Goal: Task Accomplishment & Management: Use online tool/utility

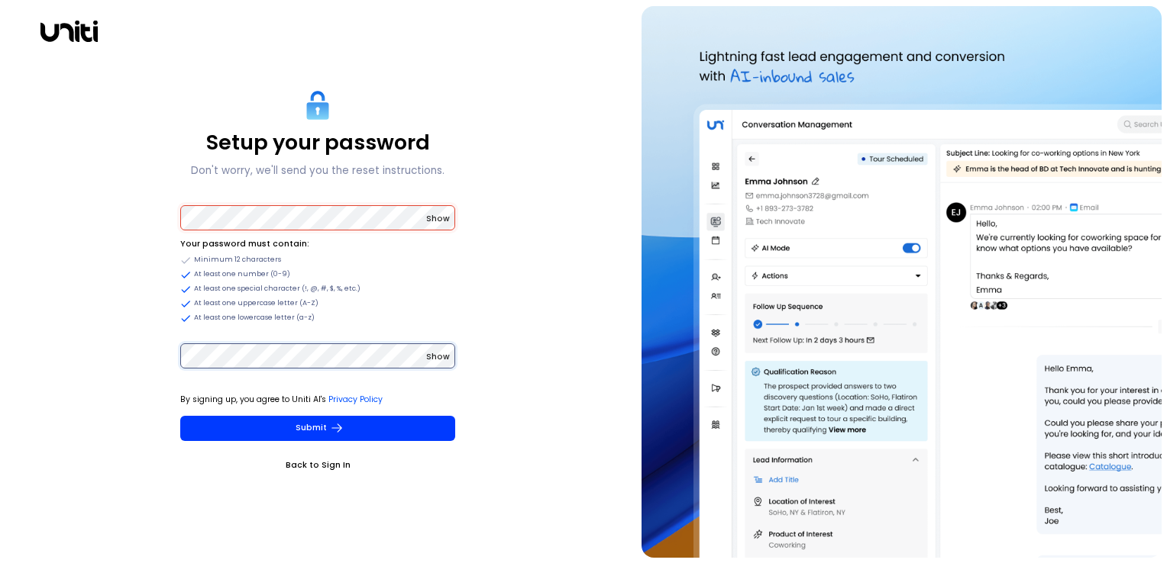
click at [180, 185] on button "Submit" at bounding box center [317, 428] width 275 height 25
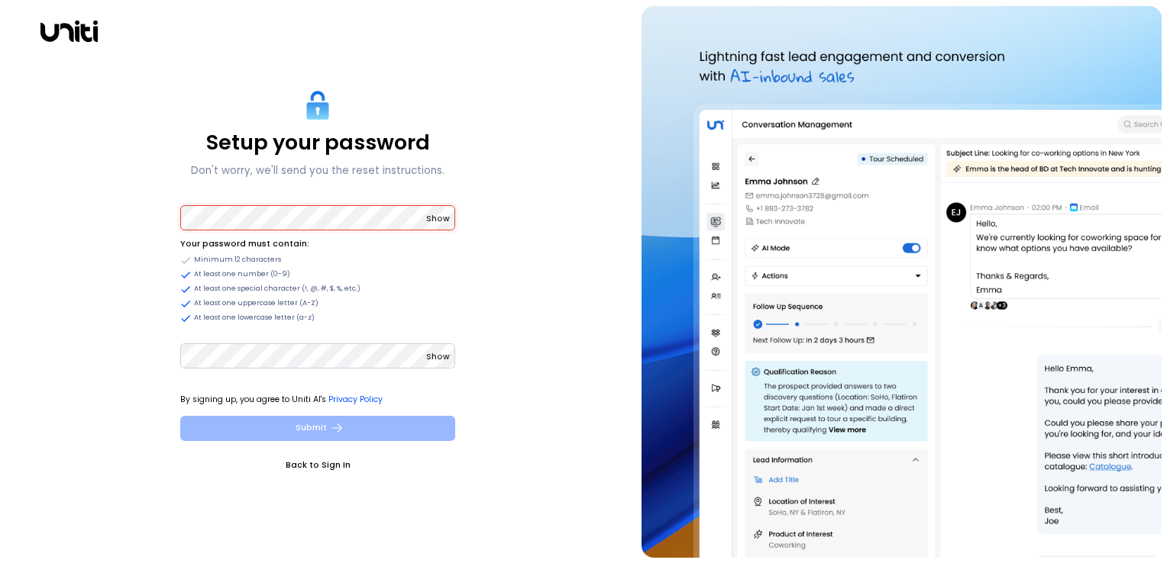
click at [296, 185] on button "Submit" at bounding box center [317, 428] width 275 height 25
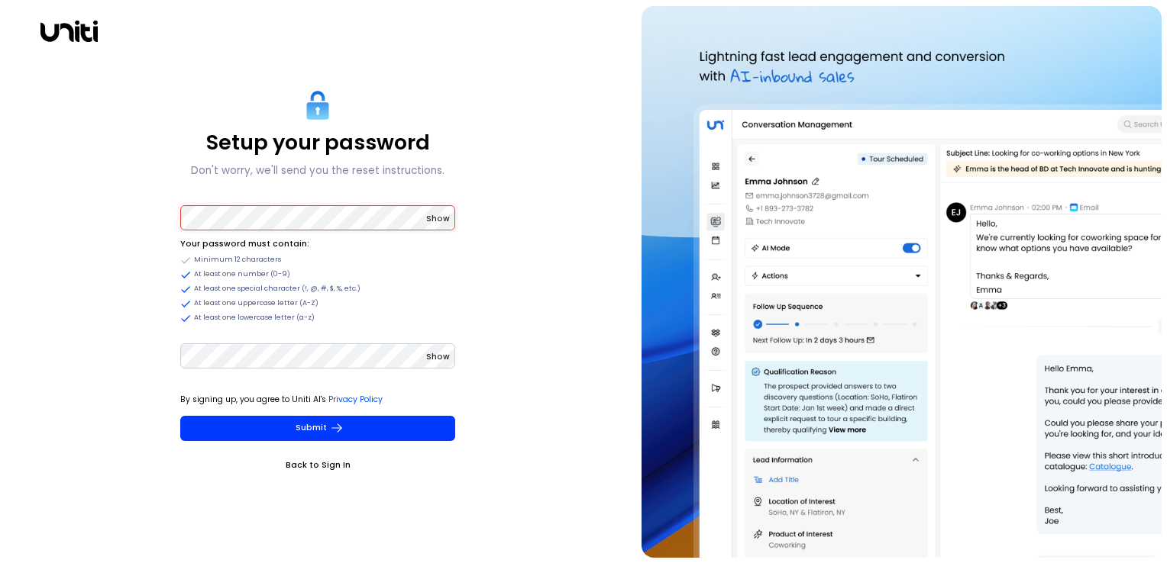
click at [123, 185] on div "Setup your password Don't worry, we'll send you the reset instructions. Show Yo…" at bounding box center [318, 282] width 624 height 552
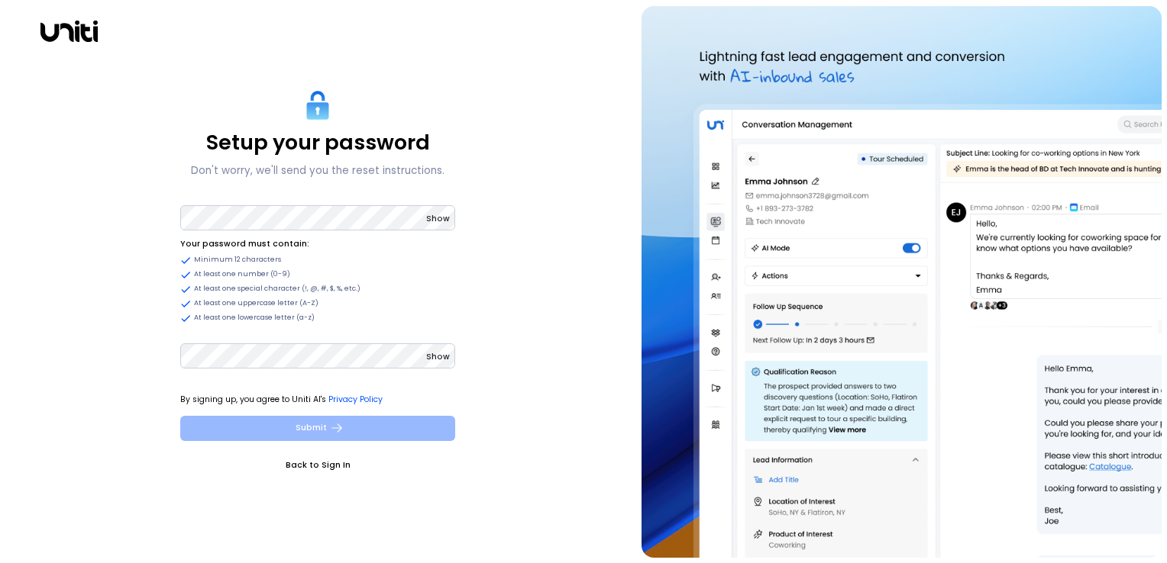
click at [293, 185] on button "Submit" at bounding box center [317, 428] width 275 height 25
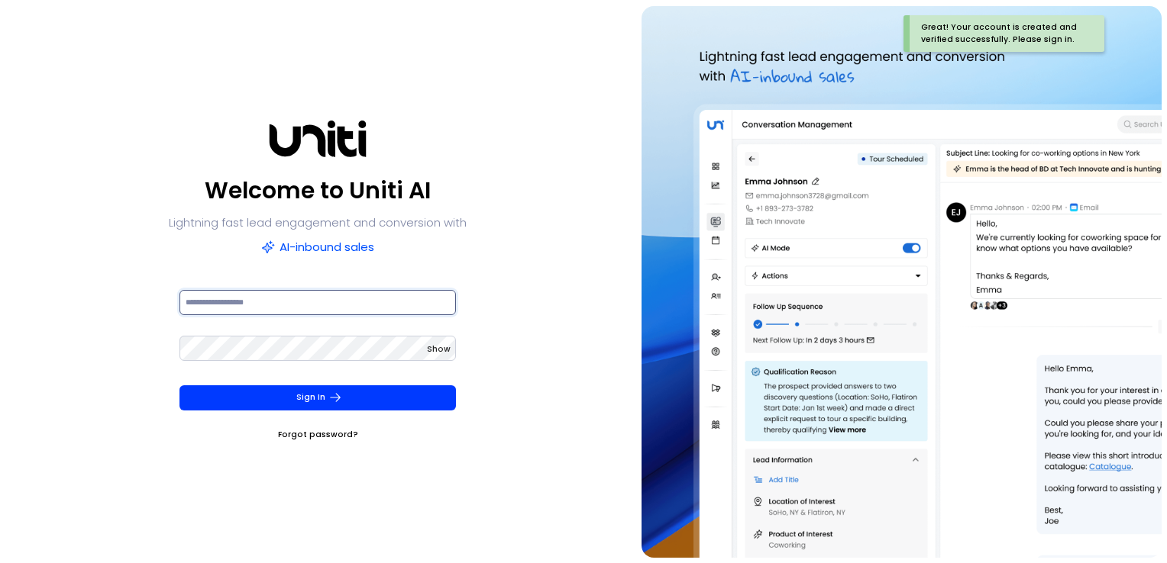
click at [269, 185] on input at bounding box center [317, 302] width 277 height 25
click at [334, 185] on input at bounding box center [317, 302] width 277 height 25
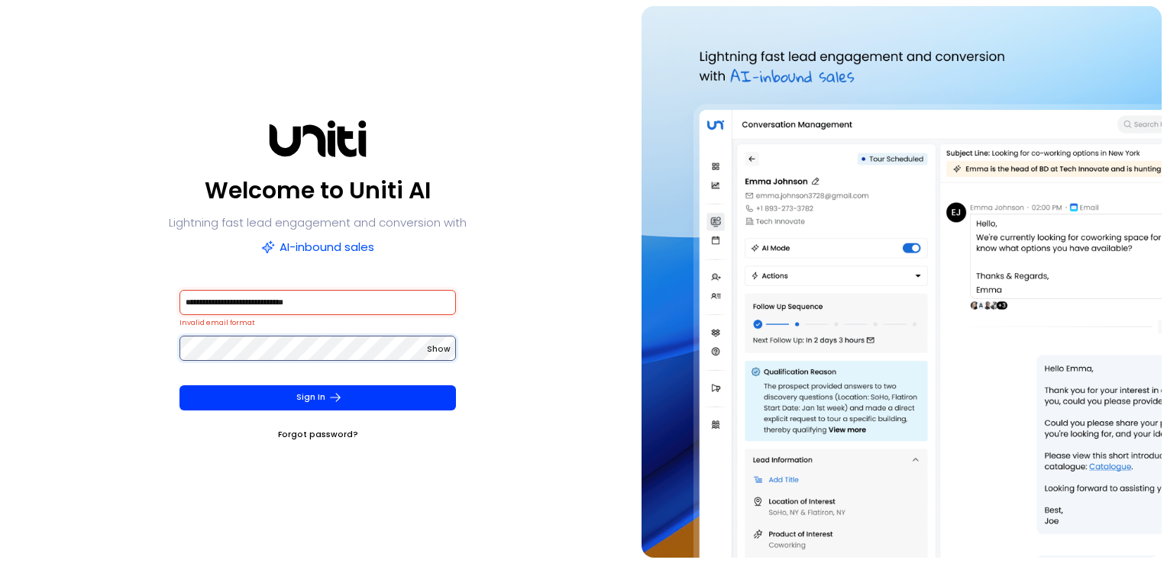
click at [179, 185] on button "Sign In" at bounding box center [317, 398] width 277 height 25
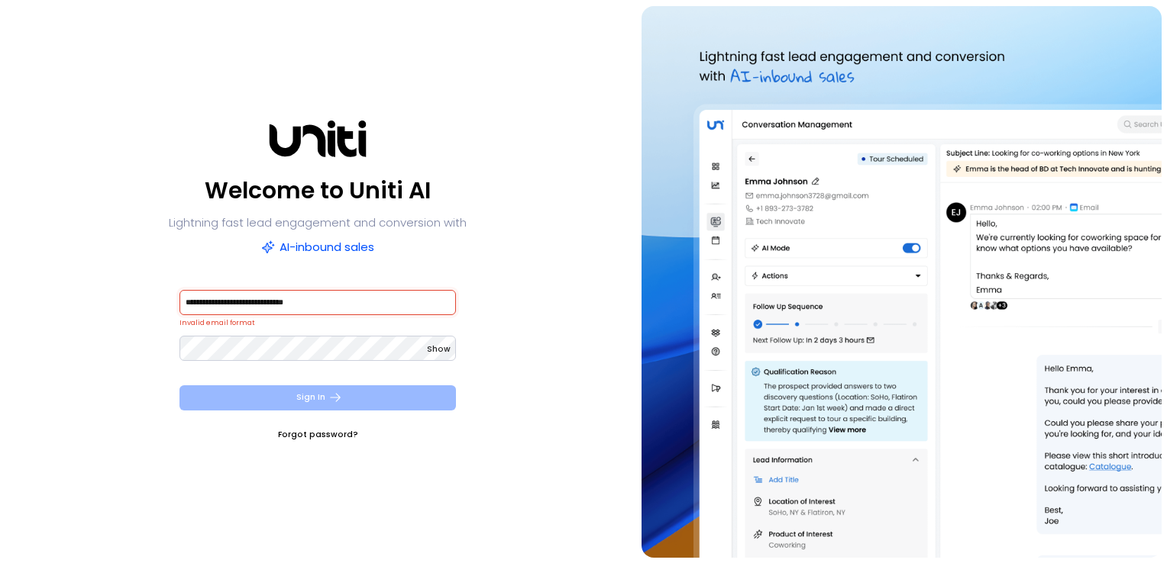
click at [311, 185] on button "Sign In" at bounding box center [317, 398] width 277 height 25
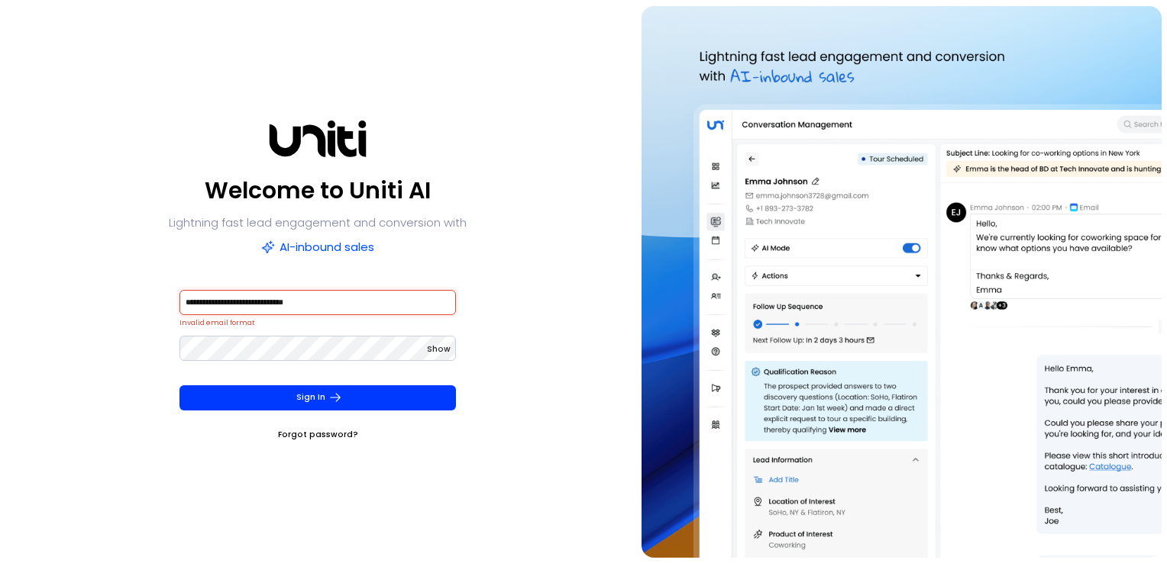
drag, startPoint x: 333, startPoint y: 304, endPoint x: 300, endPoint y: 301, distance: 33.0
click at [333, 185] on input "**********" at bounding box center [317, 302] width 277 height 25
click at [210, 185] on input "**********" at bounding box center [317, 302] width 277 height 25
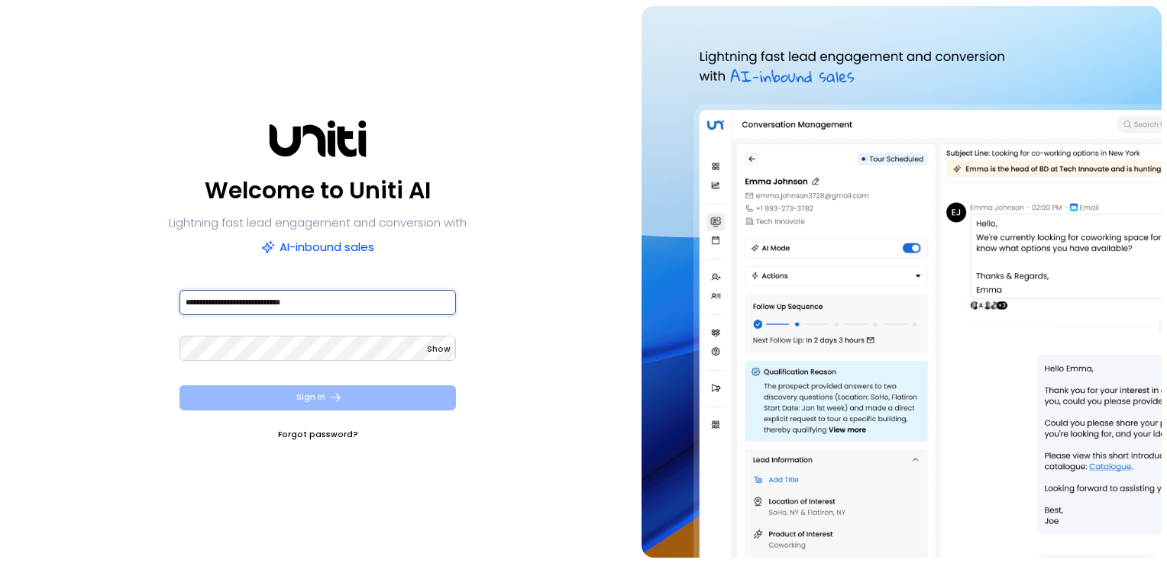
type input "**********"
click at [342, 185] on button "Sign In" at bounding box center [317, 398] width 277 height 25
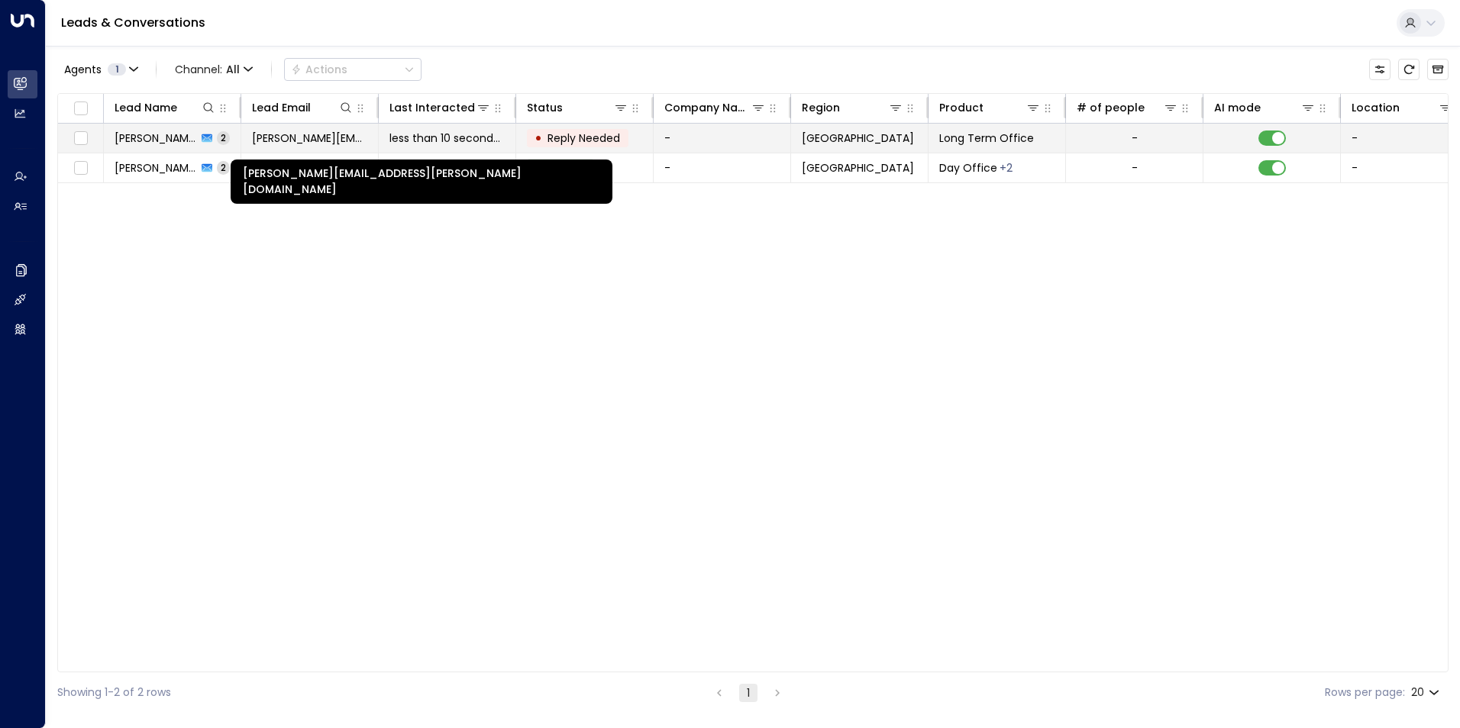
click at [300, 140] on span "[PERSON_NAME][EMAIL_ADDRESS][DOMAIN_NAME]" at bounding box center [309, 138] width 115 height 15
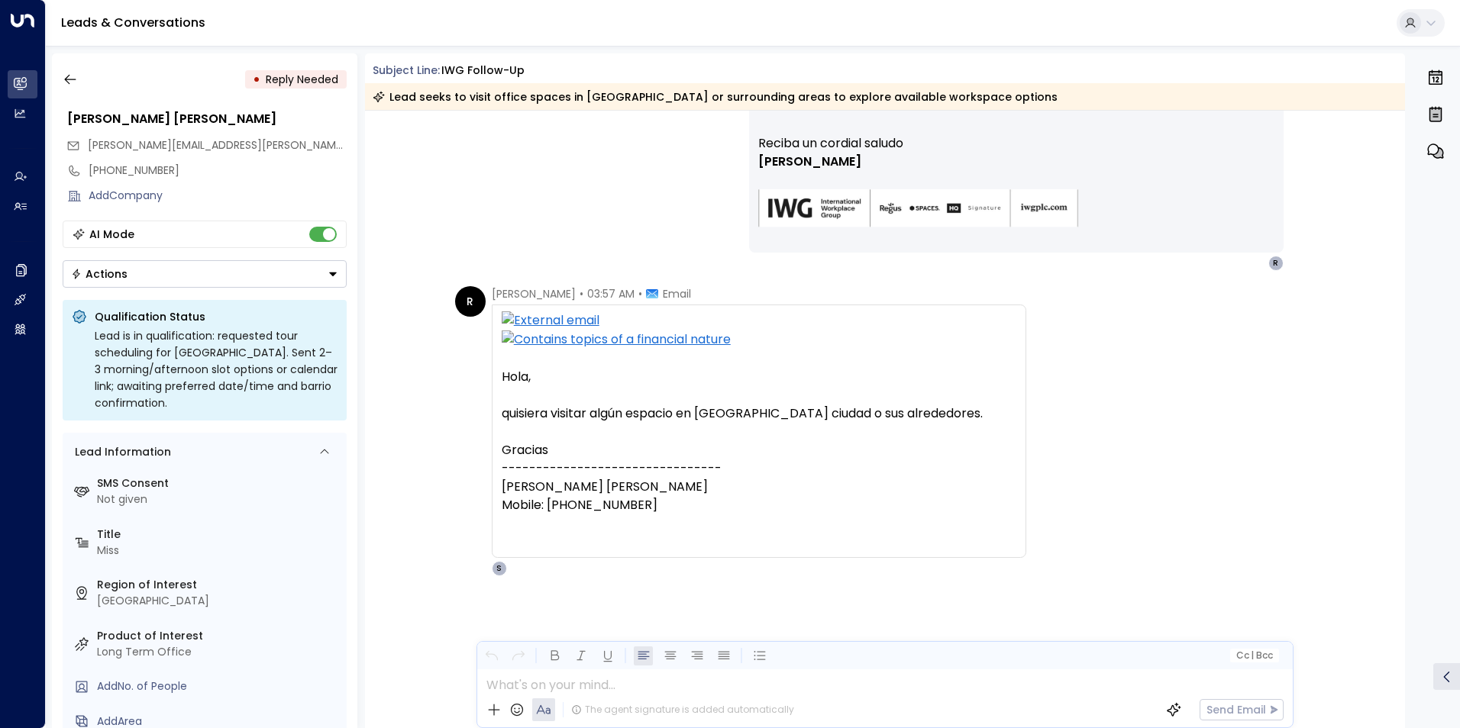
scroll to position [792, 0]
click at [73, 82] on icon "button" at bounding box center [70, 79] width 15 height 15
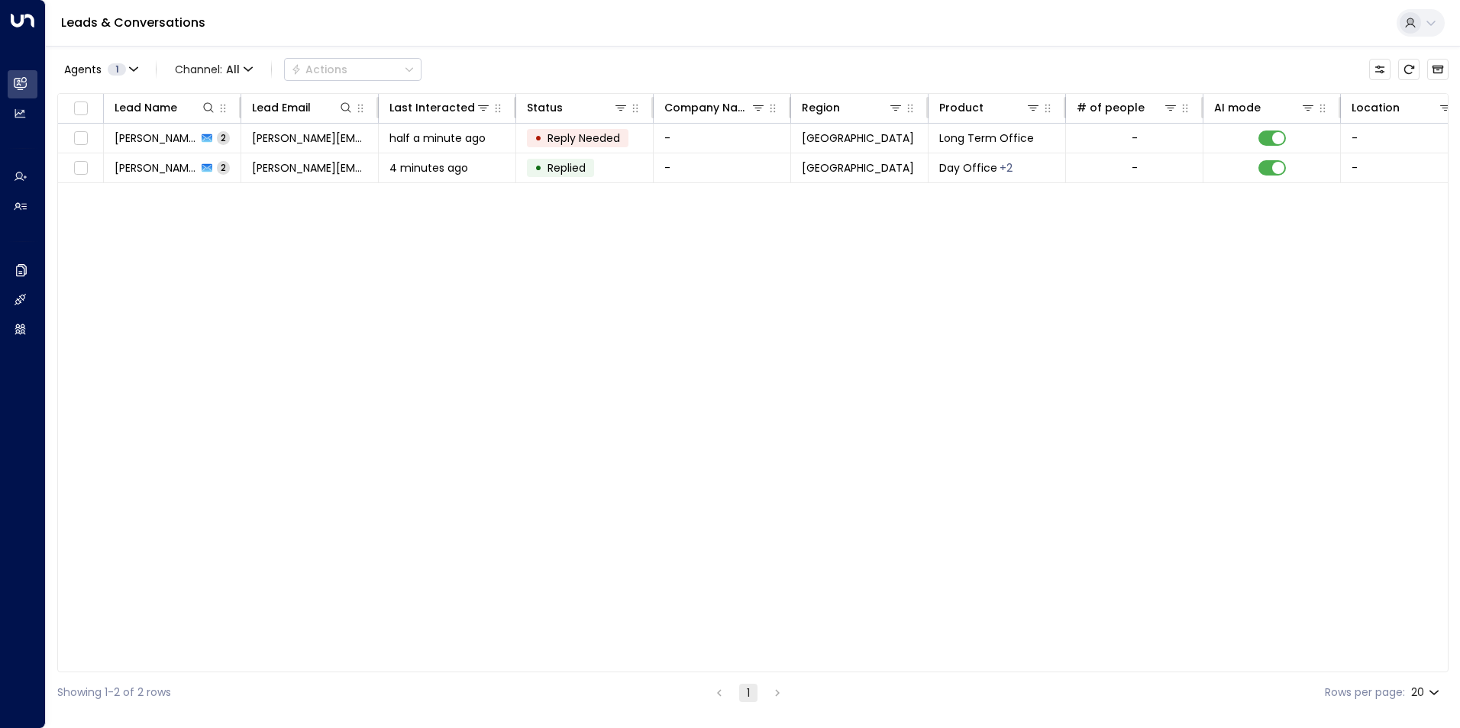
click at [474, 185] on div "Lead Name Lead Email Last Interacted Status Company Name Region Product # of pe…" at bounding box center [752, 382] width 1391 height 579
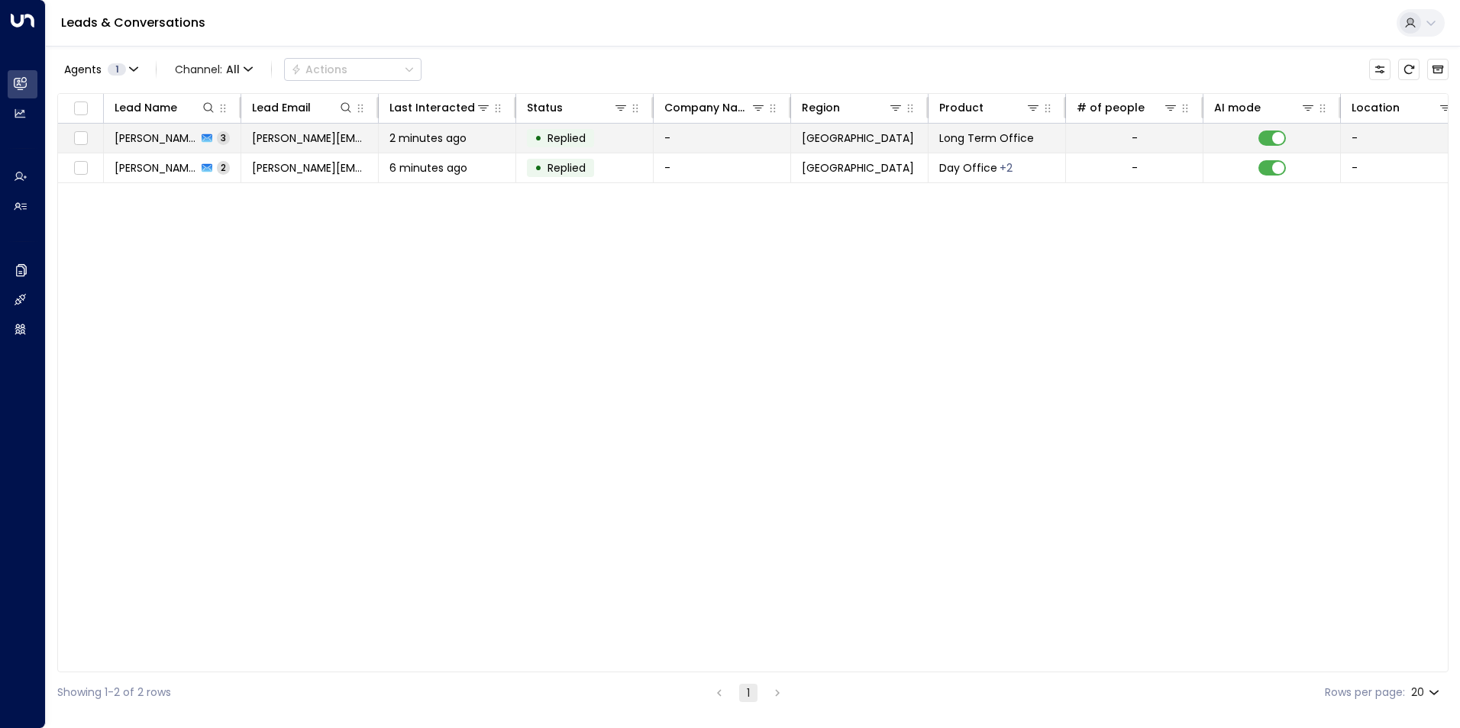
click at [474, 143] on td "• Replied" at bounding box center [584, 138] width 137 height 29
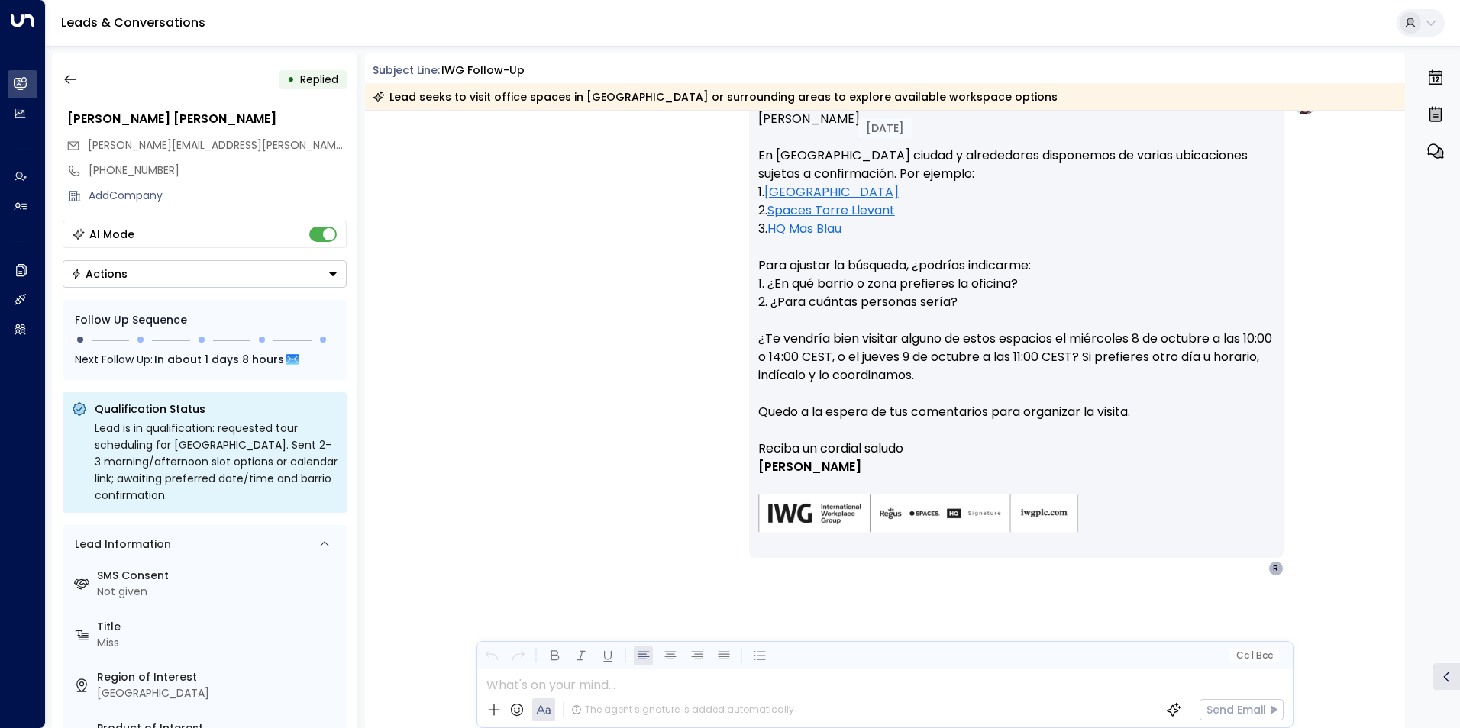
scroll to position [1298, 0]
click at [74, 82] on icon "button" at bounding box center [70, 79] width 15 height 15
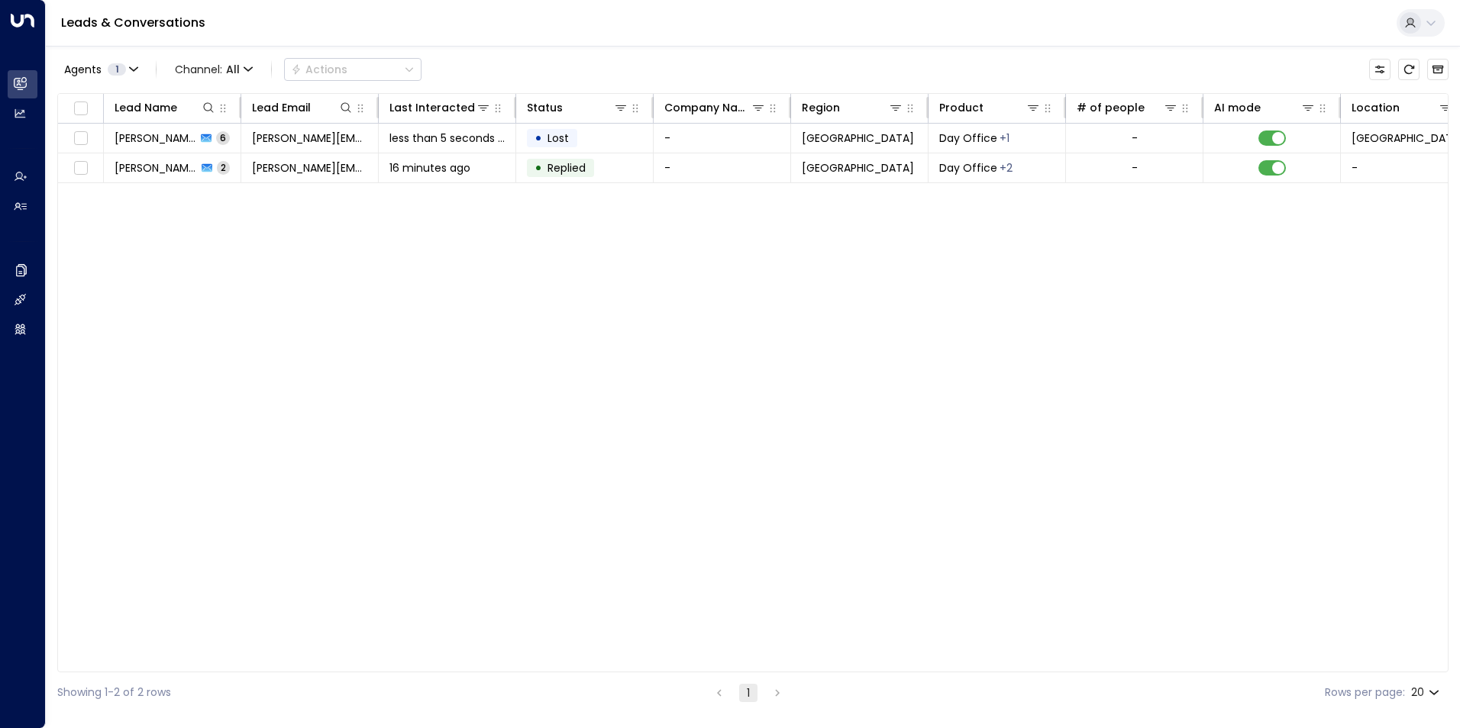
click at [392, 257] on div "Lead Name Lead Email Last Interacted Status Company Name Region Product # of pe…" at bounding box center [752, 382] width 1391 height 579
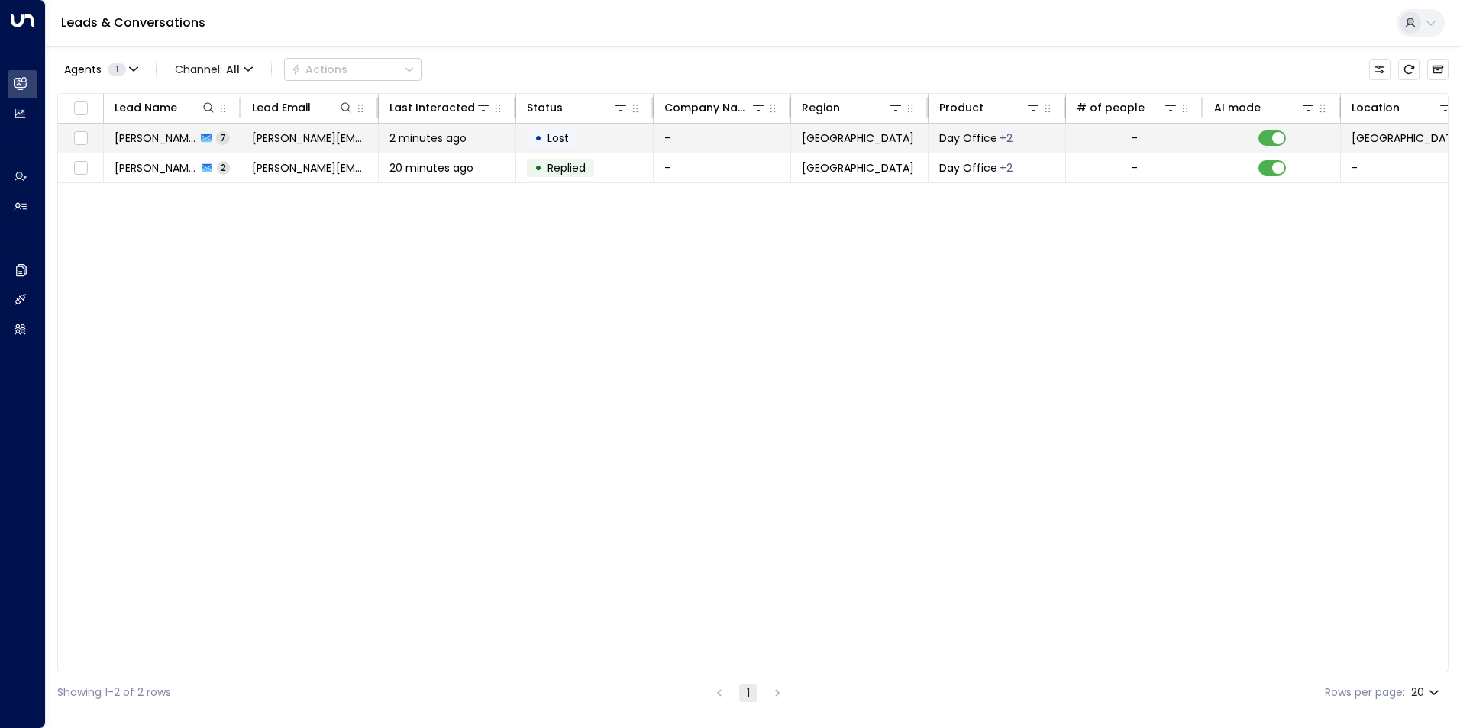
click at [444, 138] on span "2 minutes ago" at bounding box center [427, 138] width 77 height 15
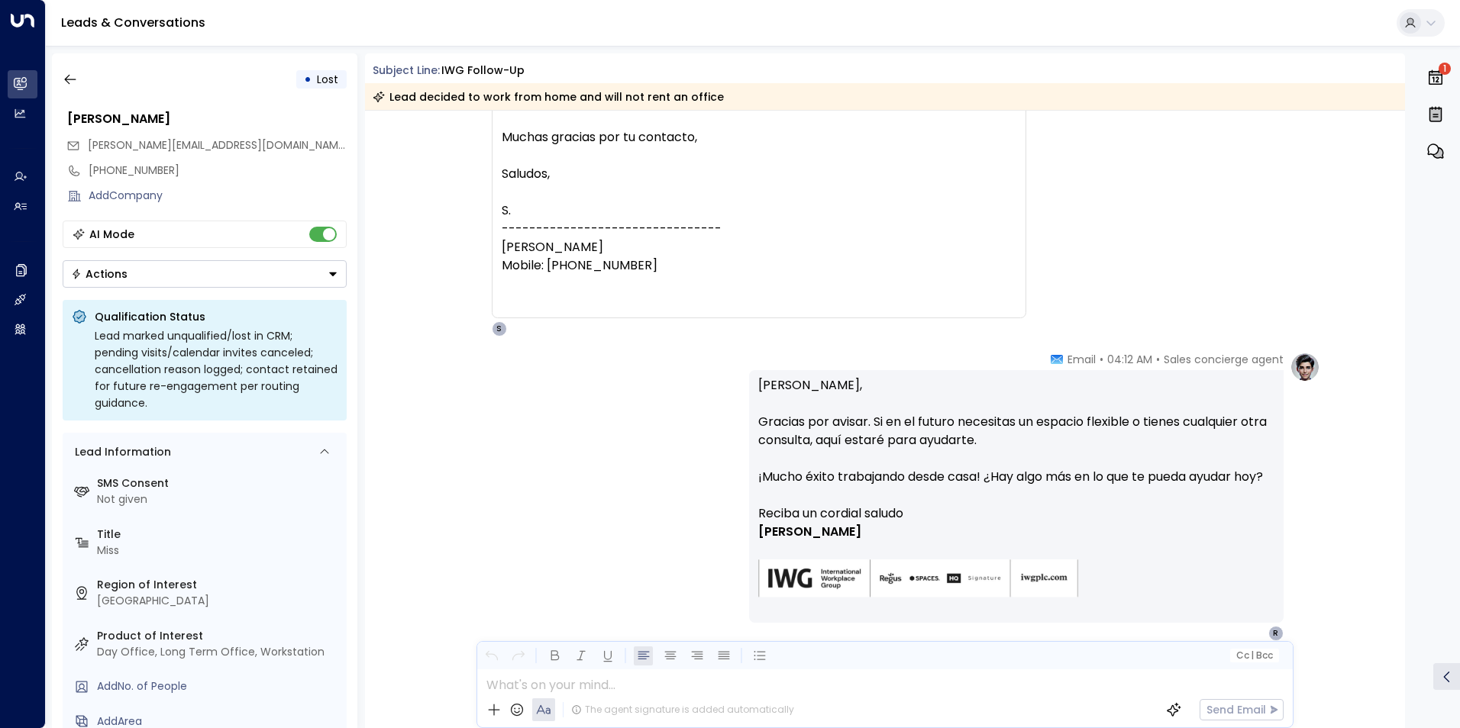
scroll to position [2664, 0]
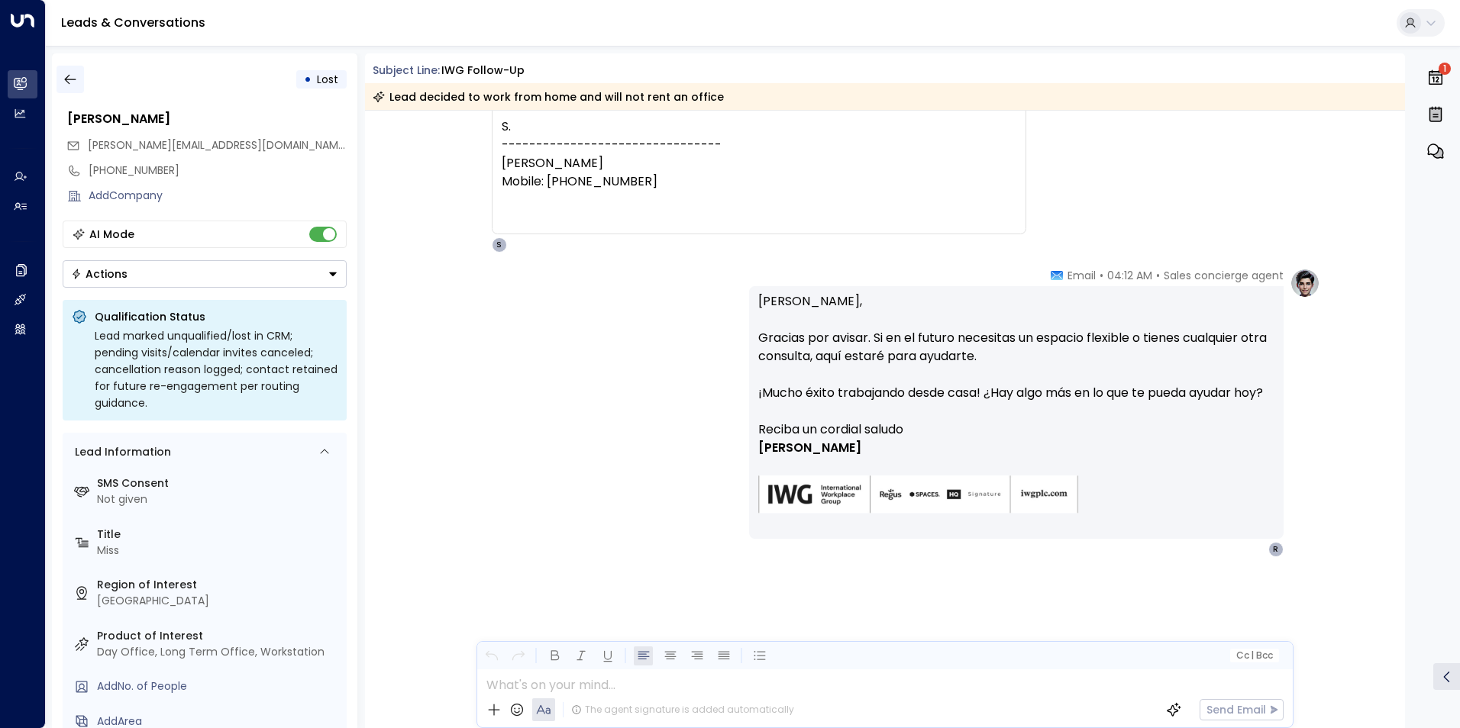
click at [70, 76] on icon "button" at bounding box center [70, 79] width 15 height 15
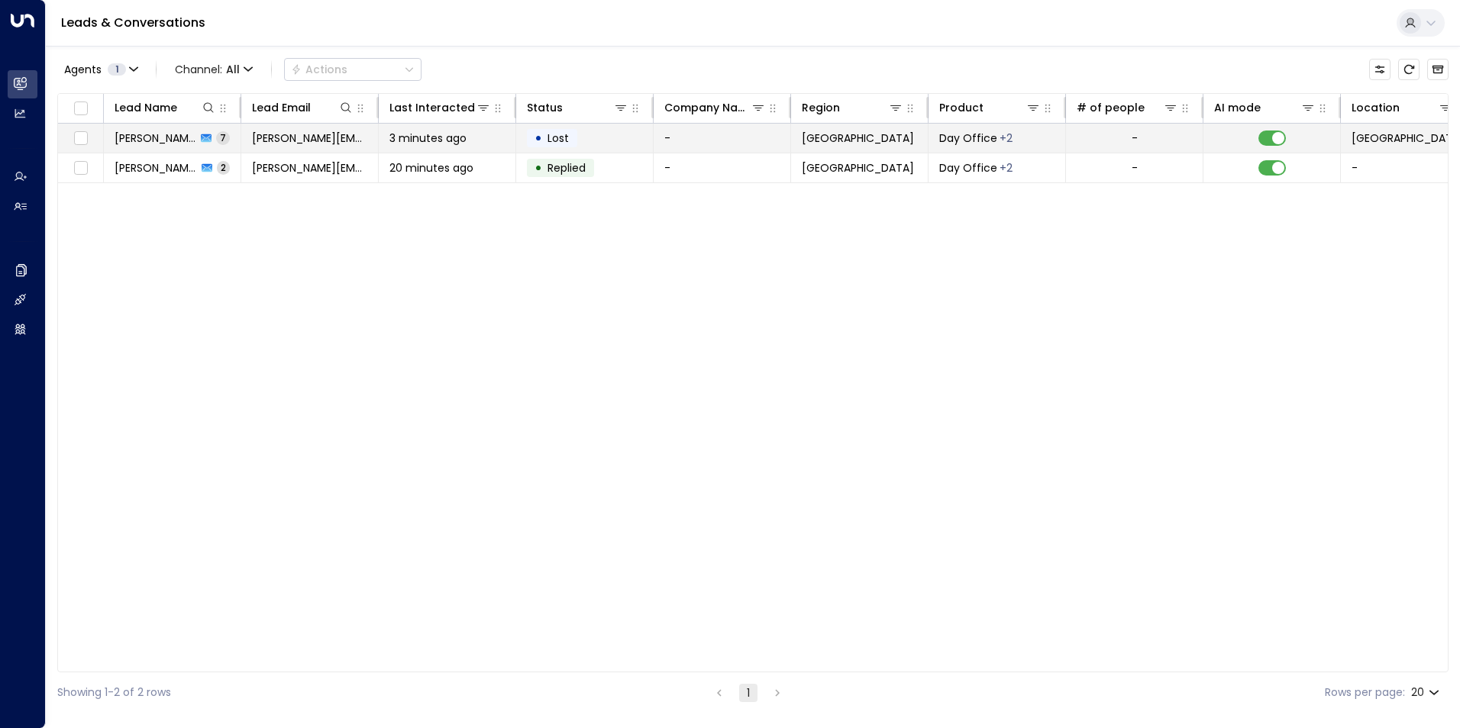
click at [439, 134] on span "3 minutes ago" at bounding box center [427, 138] width 77 height 15
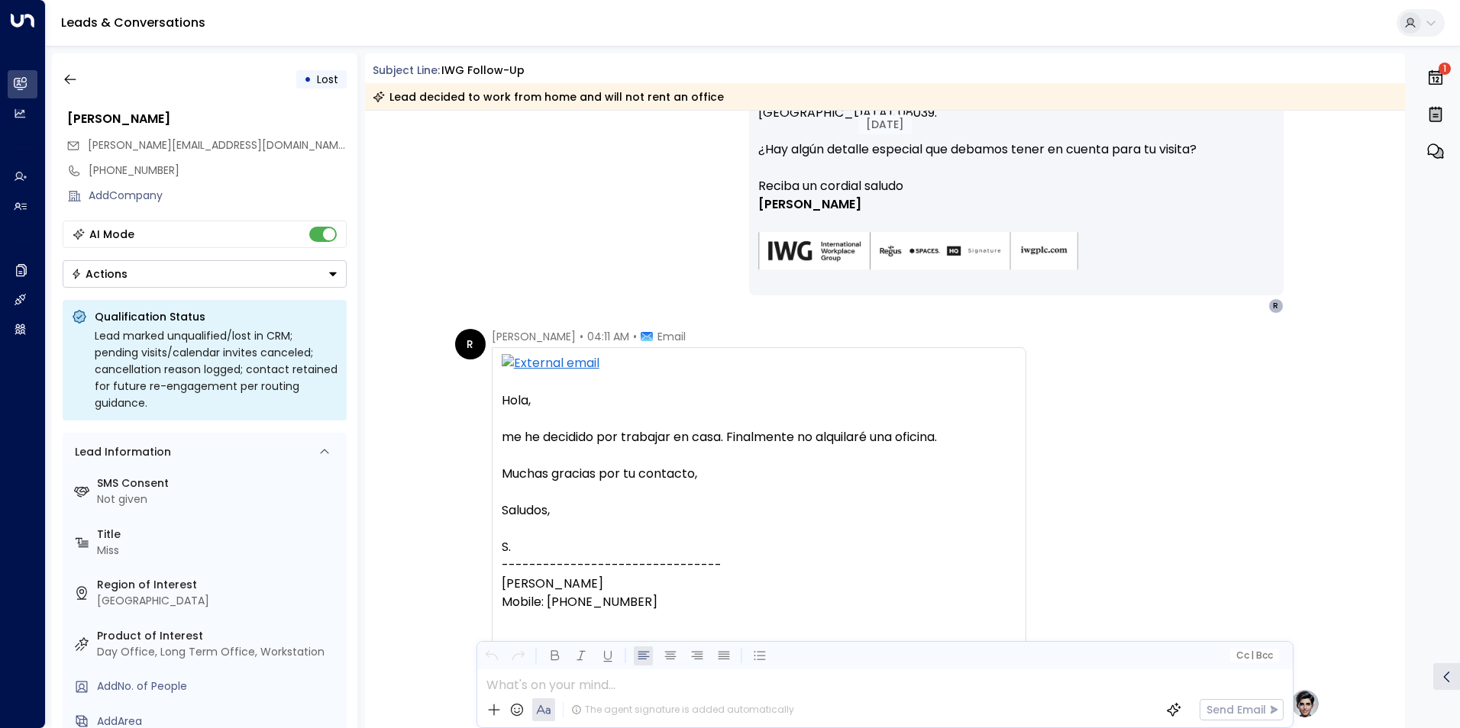
scroll to position [2231, 0]
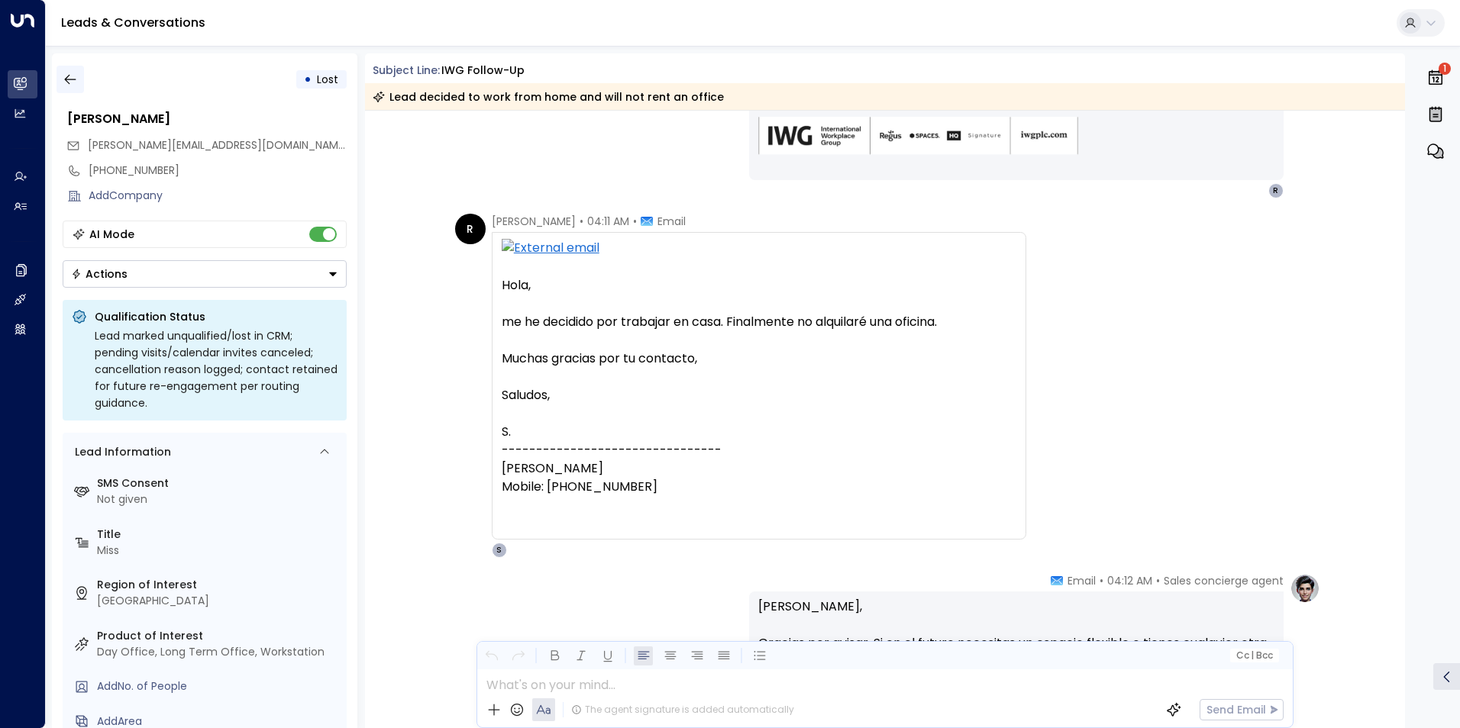
click at [74, 82] on icon "button" at bounding box center [70, 79] width 15 height 15
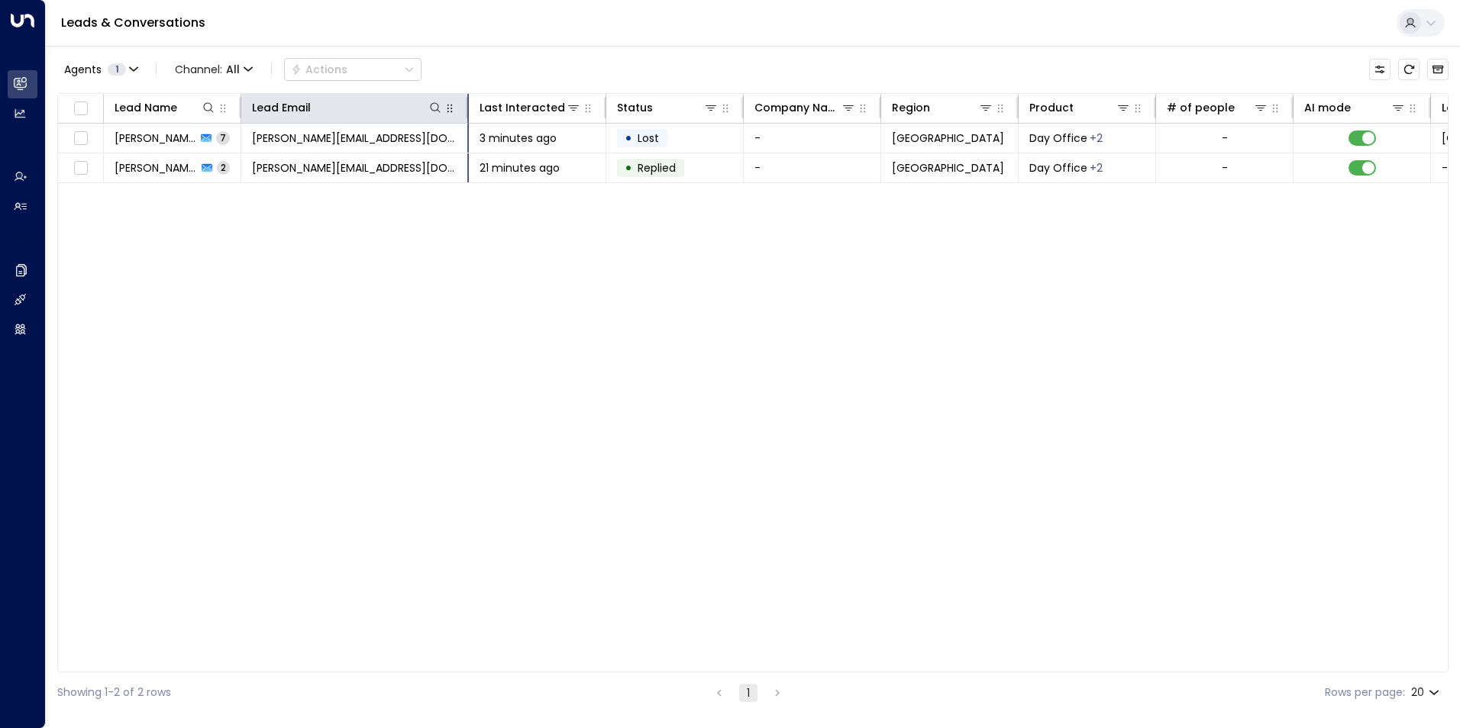
drag, startPoint x: 376, startPoint y: 106, endPoint x: 466, endPoint y: 105, distance: 90.1
click at [466, 105] on hr at bounding box center [467, 107] width 3 height 21
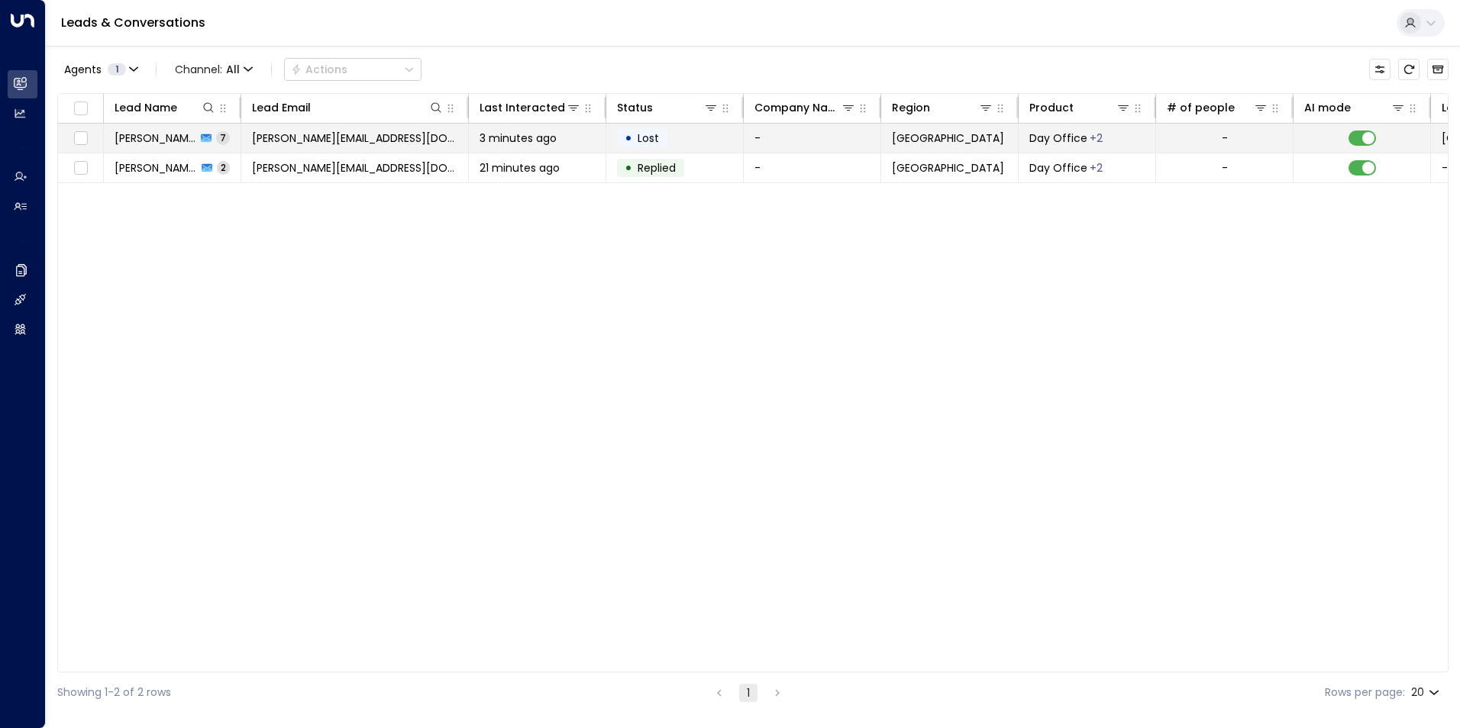
click at [507, 134] on span "3 minutes ago" at bounding box center [517, 138] width 77 height 15
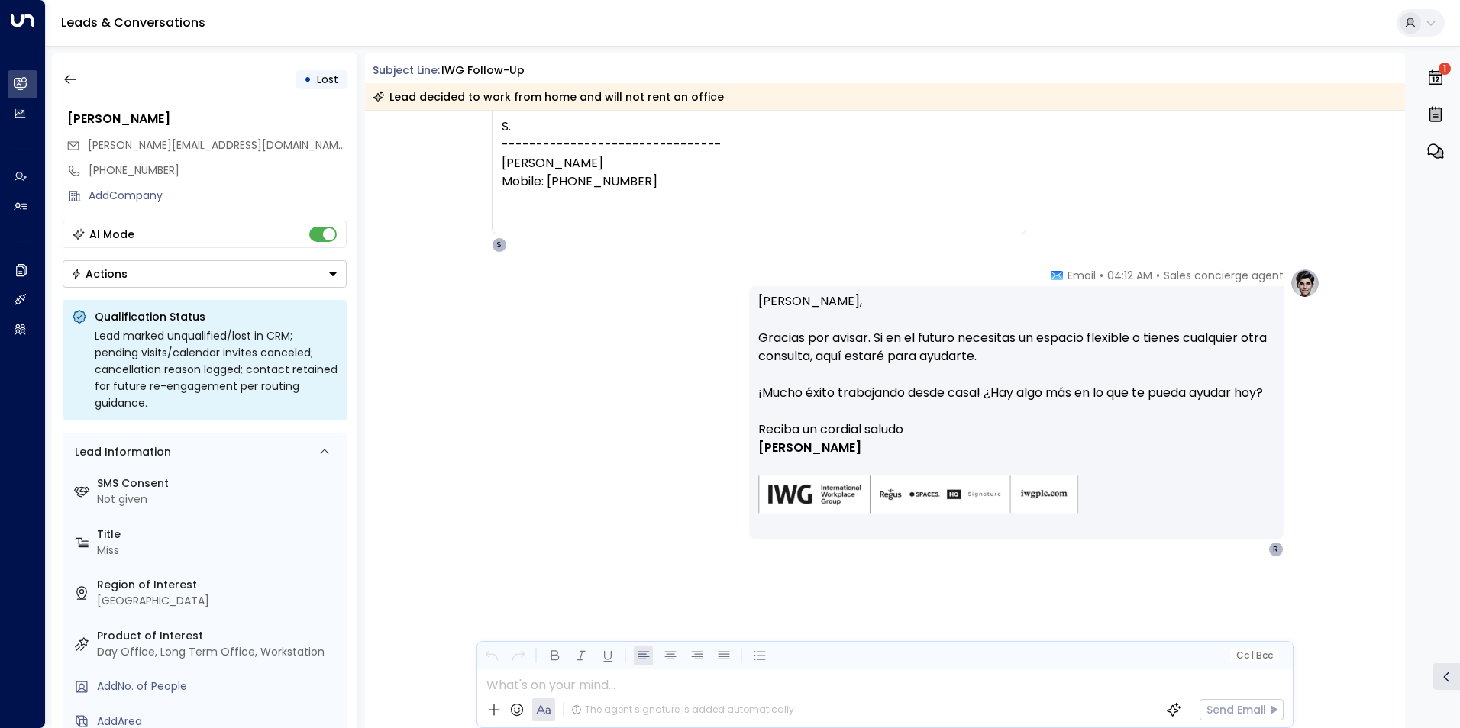
scroll to position [2969, 0]
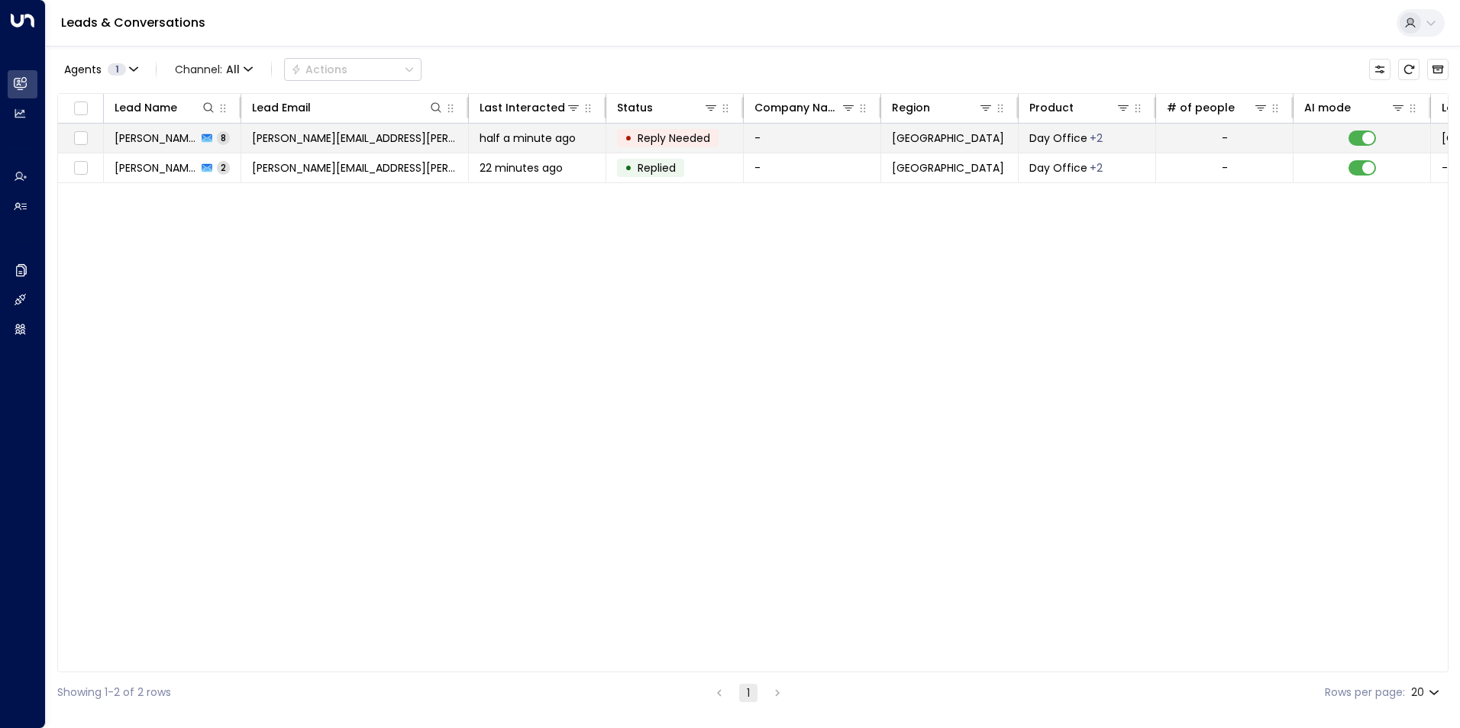
click at [404, 137] on td "[PERSON_NAME][EMAIL_ADDRESS][DOMAIN_NAME]" at bounding box center [355, 138] width 228 height 29
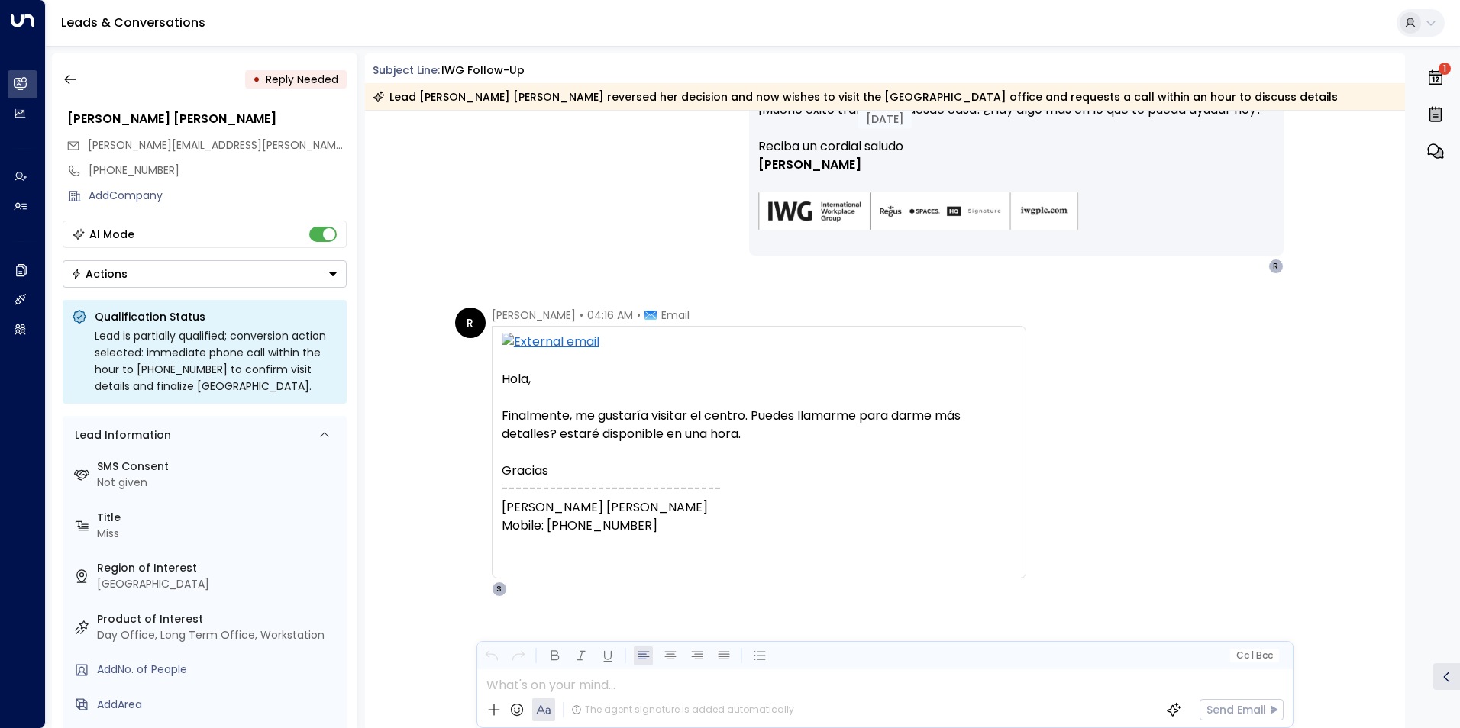
scroll to position [2970, 0]
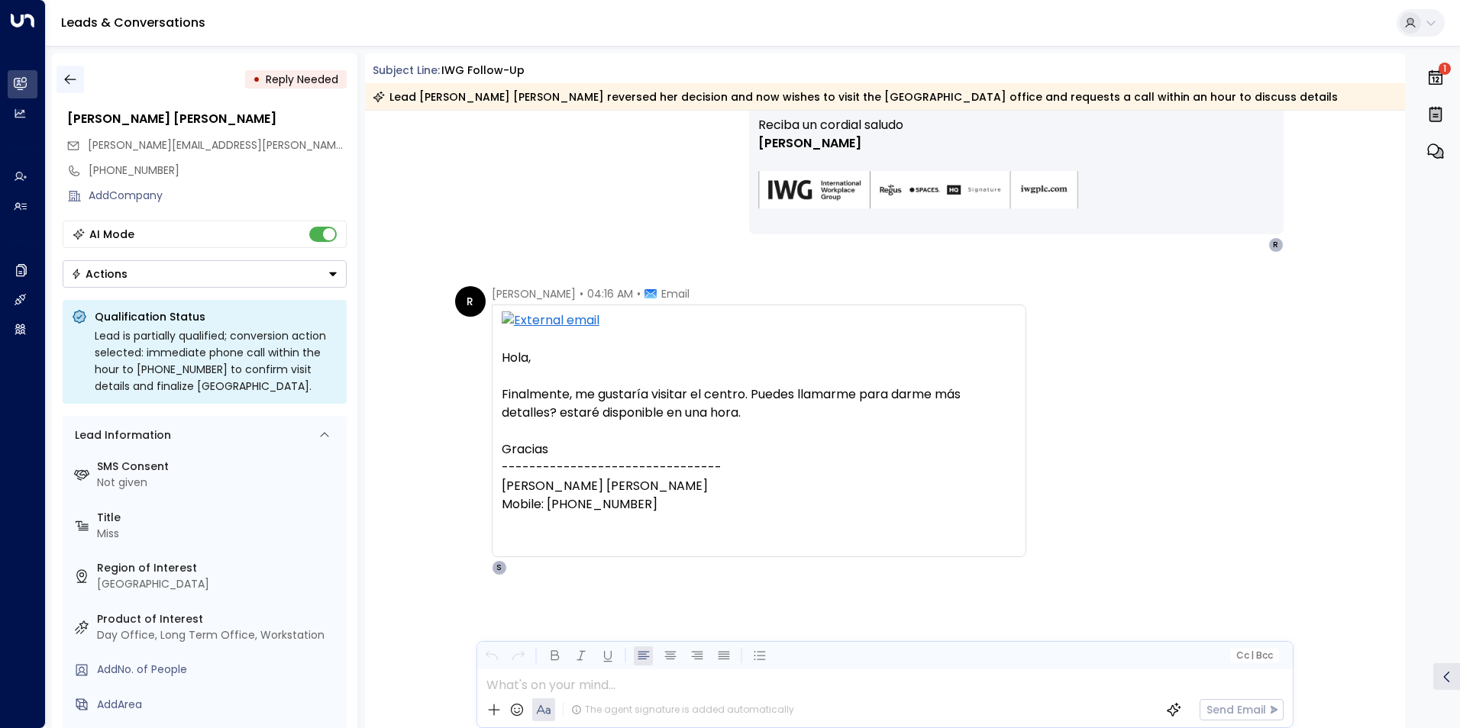
click at [79, 76] on button "button" at bounding box center [69, 79] width 27 height 27
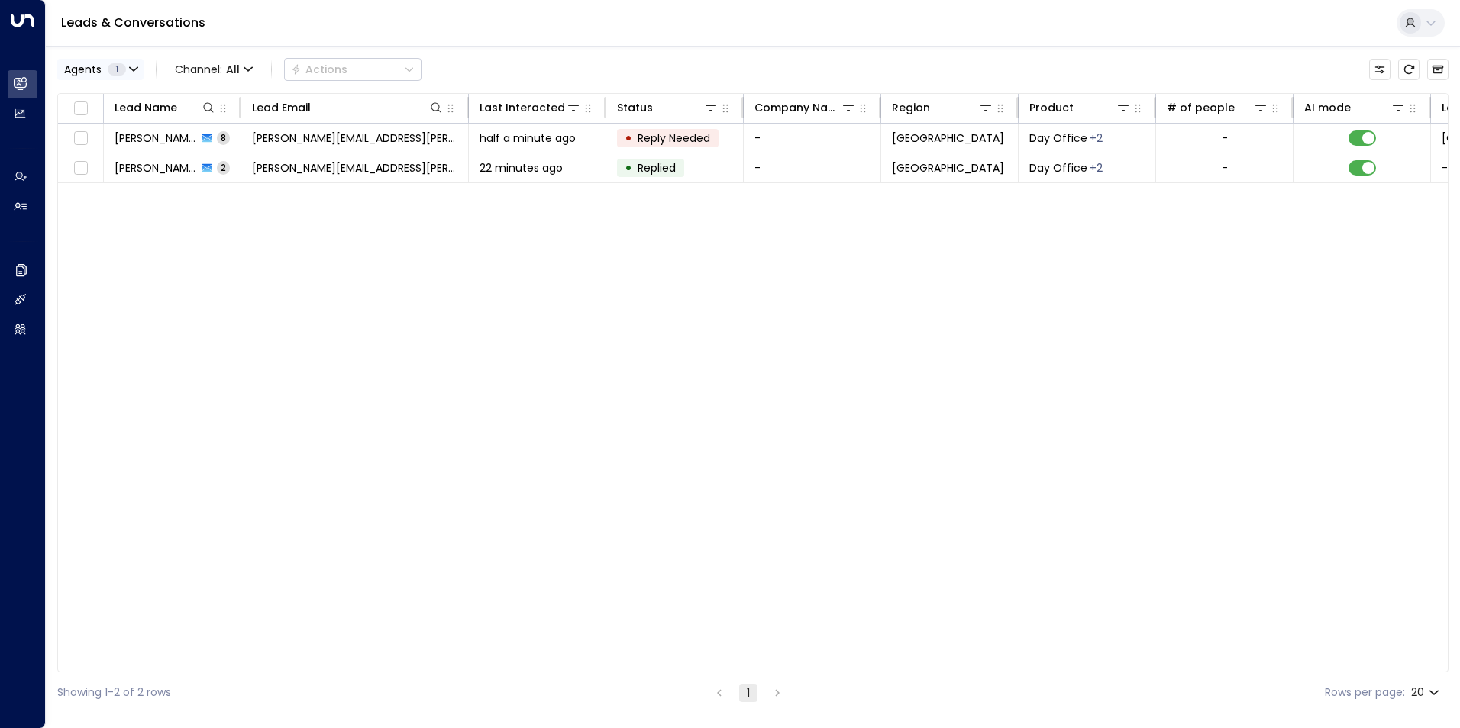
click at [130, 69] on icon "button" at bounding box center [133, 69] width 9 height 9
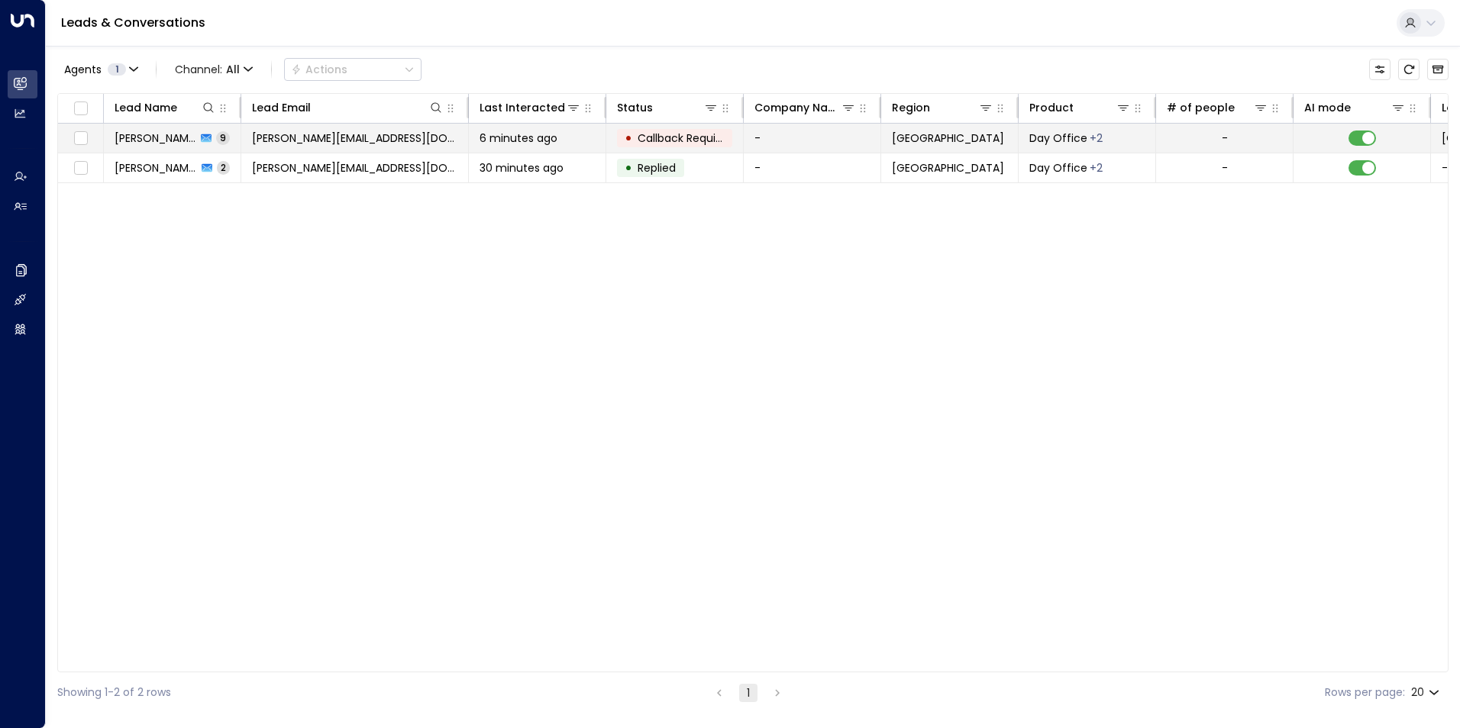
click at [406, 143] on td "[PERSON_NAME][EMAIL_ADDRESS][DOMAIN_NAME]" at bounding box center [355, 138] width 228 height 29
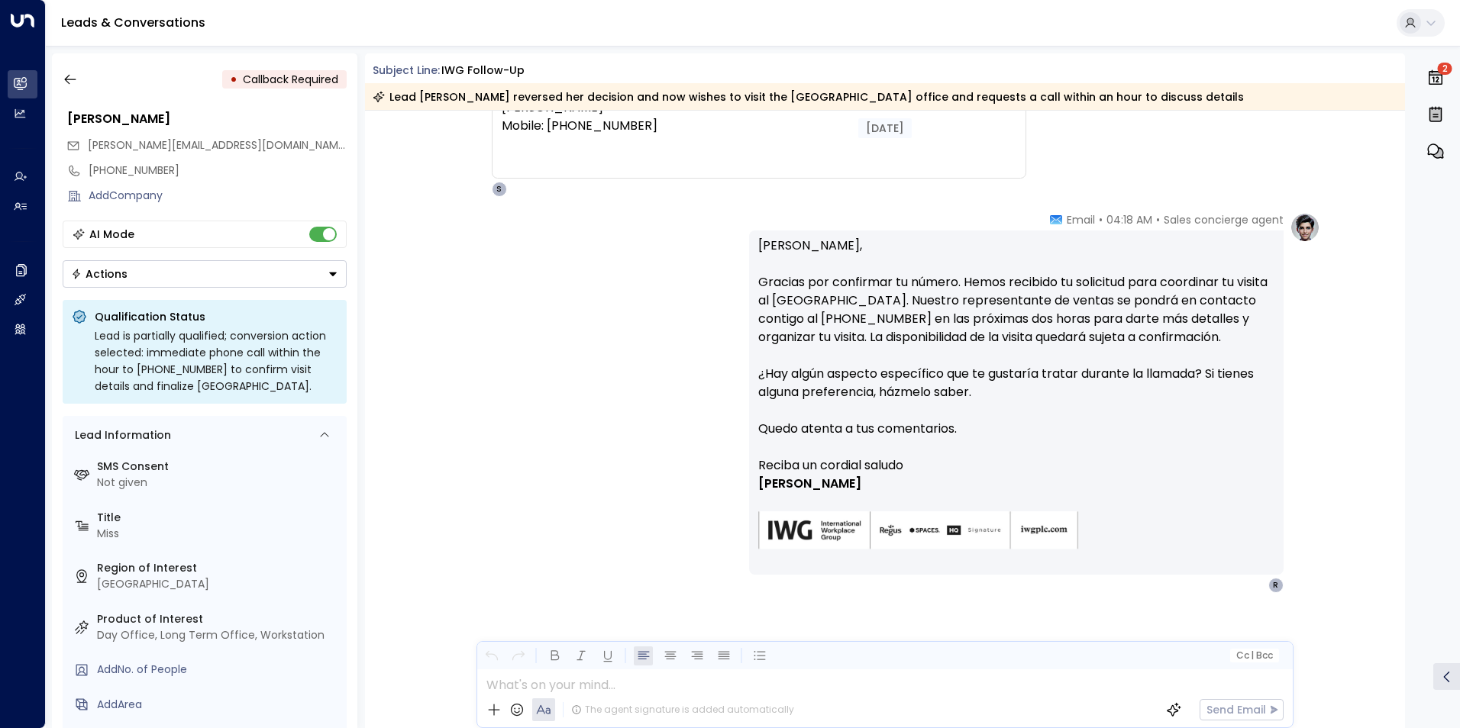
scroll to position [3422, 0]
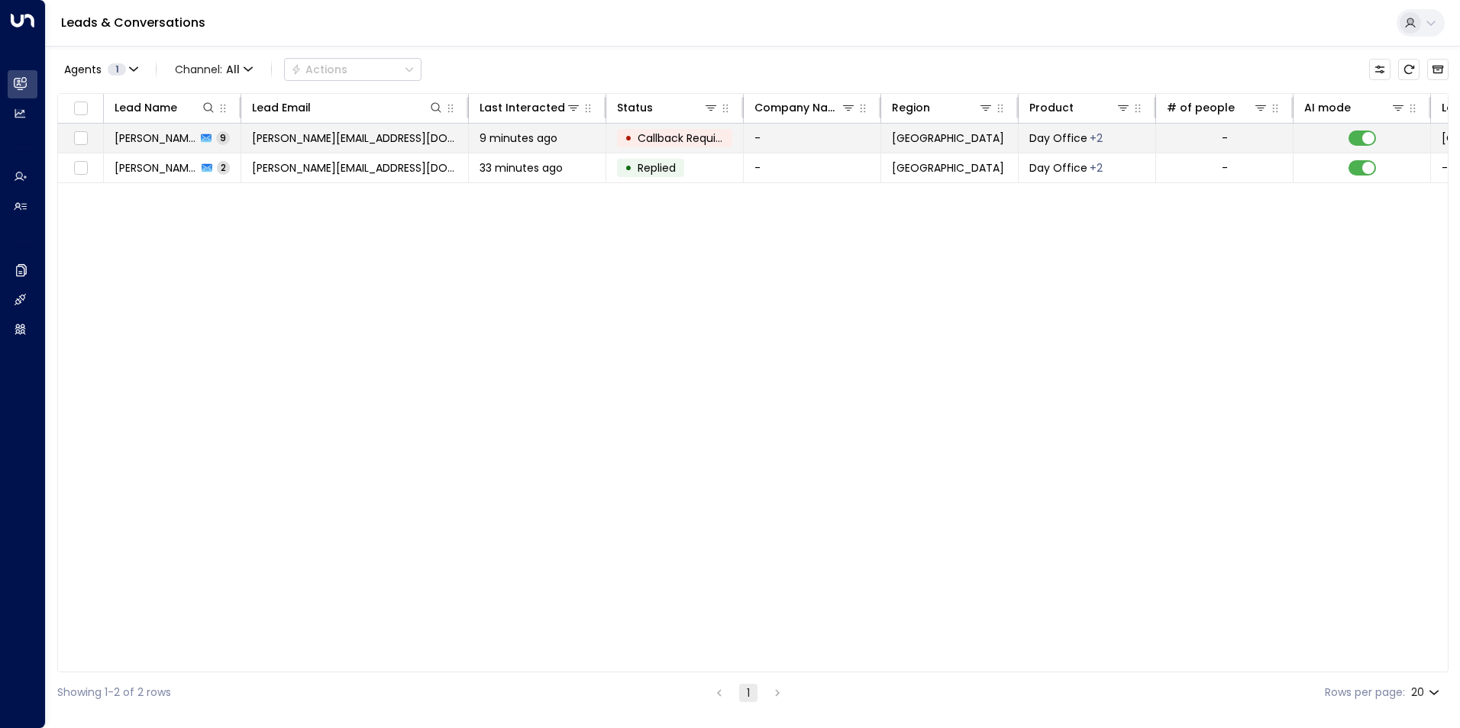
click at [795, 138] on td "-" at bounding box center [812, 138] width 137 height 29
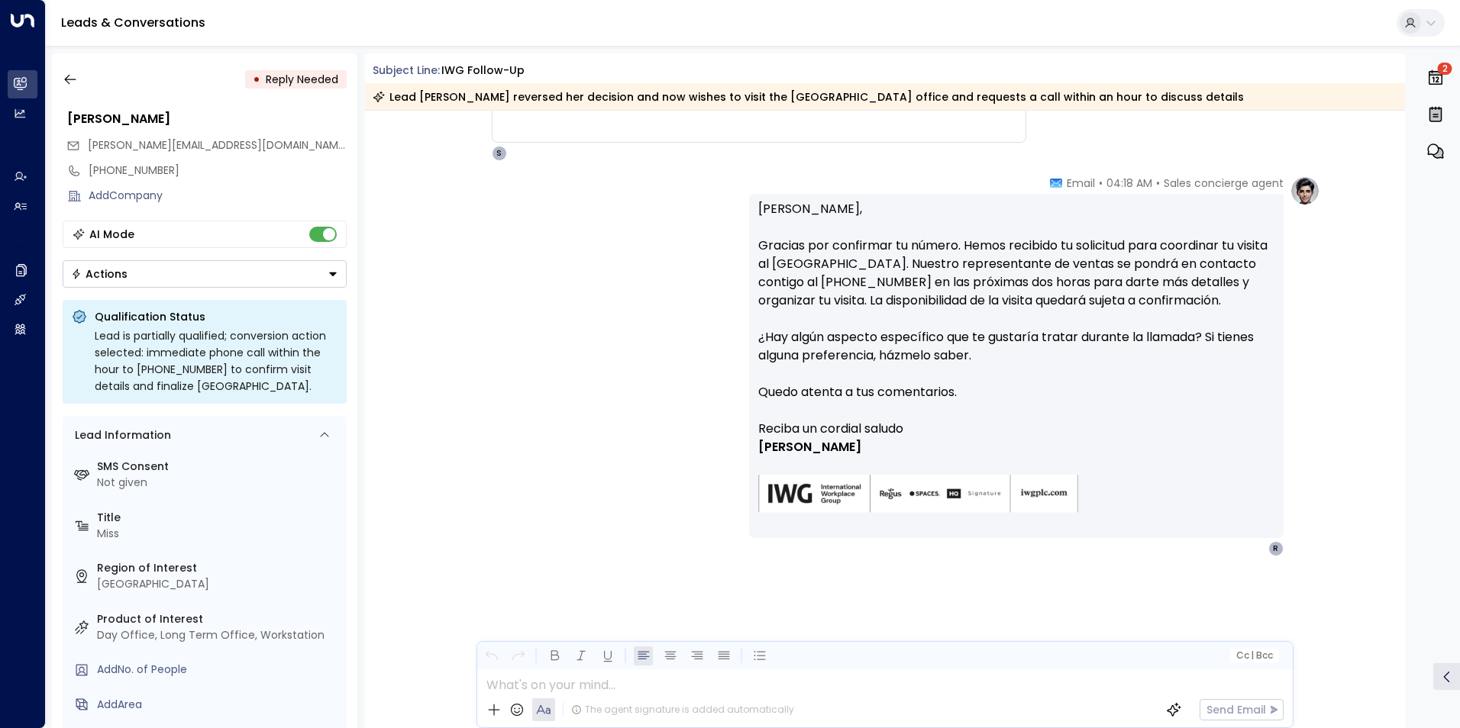
scroll to position [3671, 0]
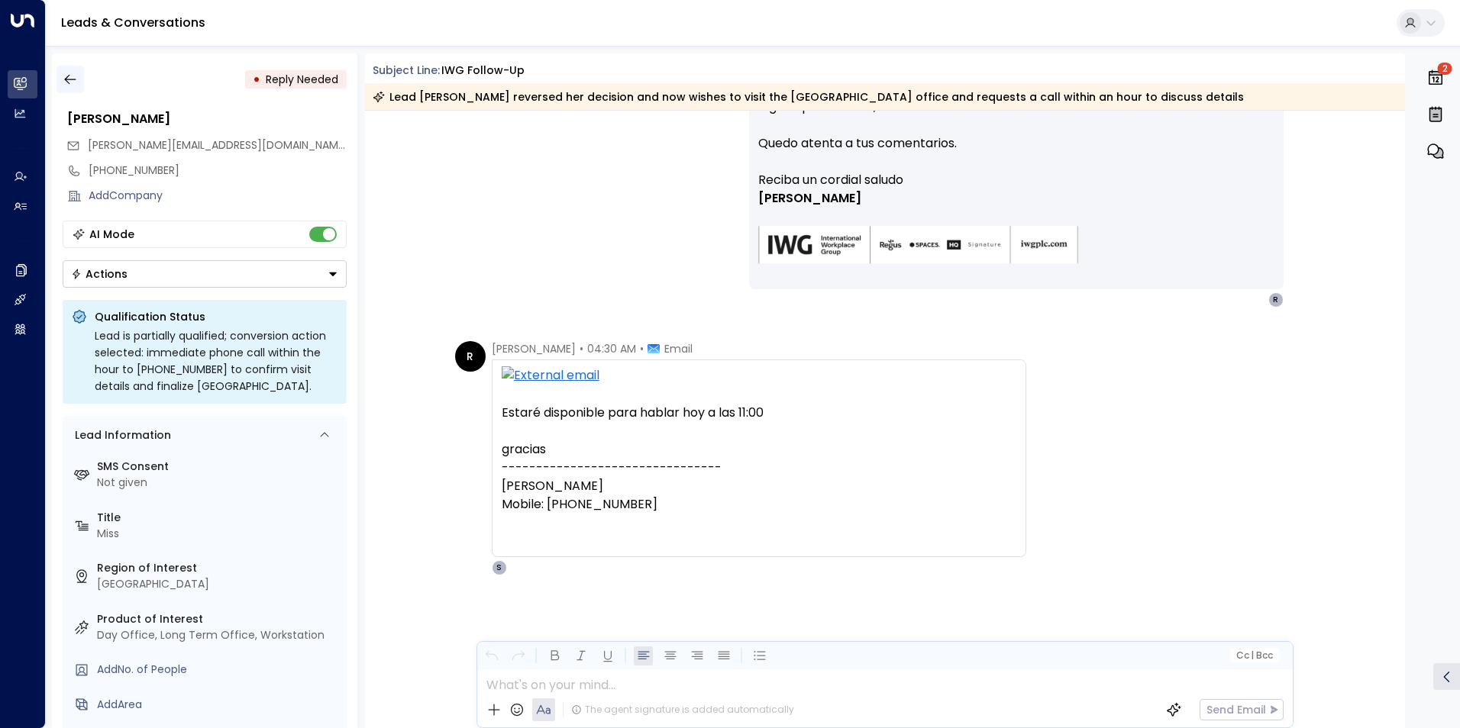
click at [78, 78] on button "button" at bounding box center [69, 79] width 27 height 27
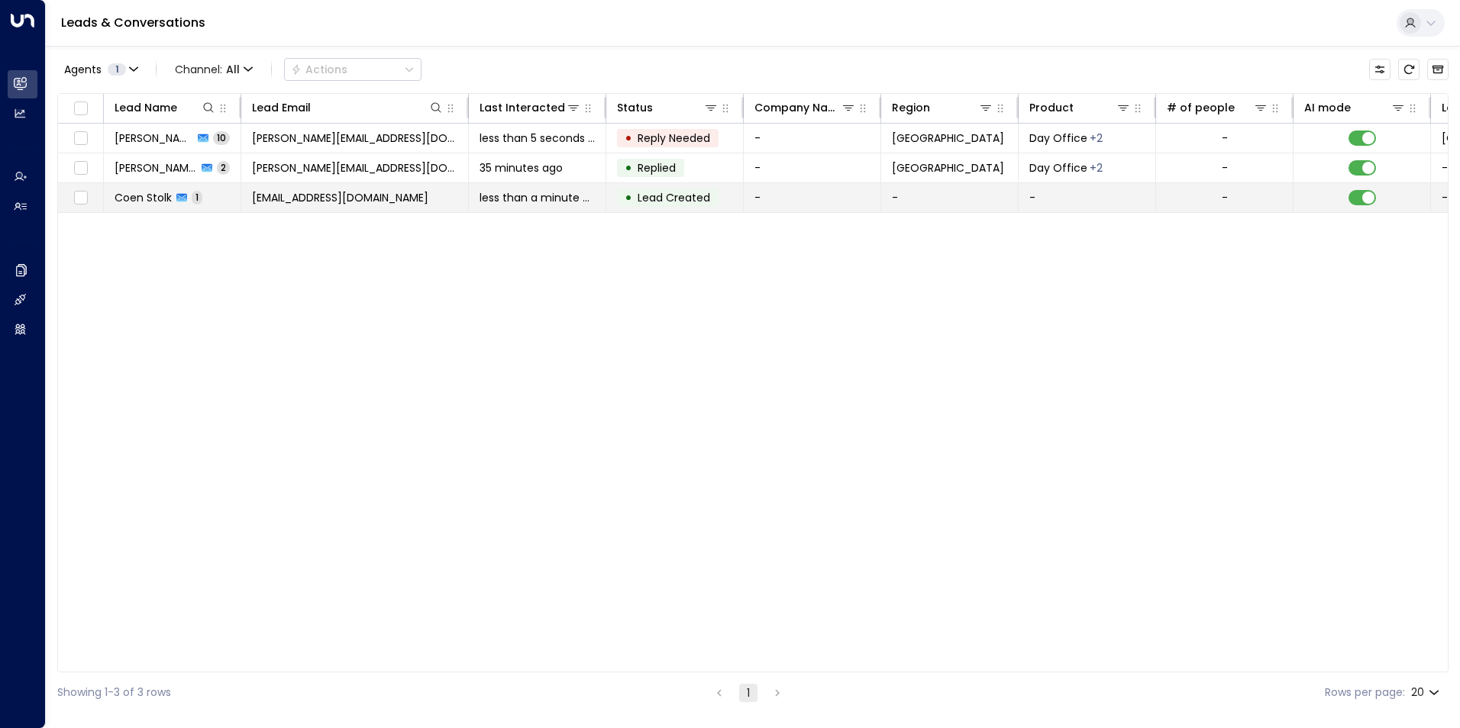
click at [411, 201] on td "[EMAIL_ADDRESS][DOMAIN_NAME]" at bounding box center [355, 197] width 228 height 29
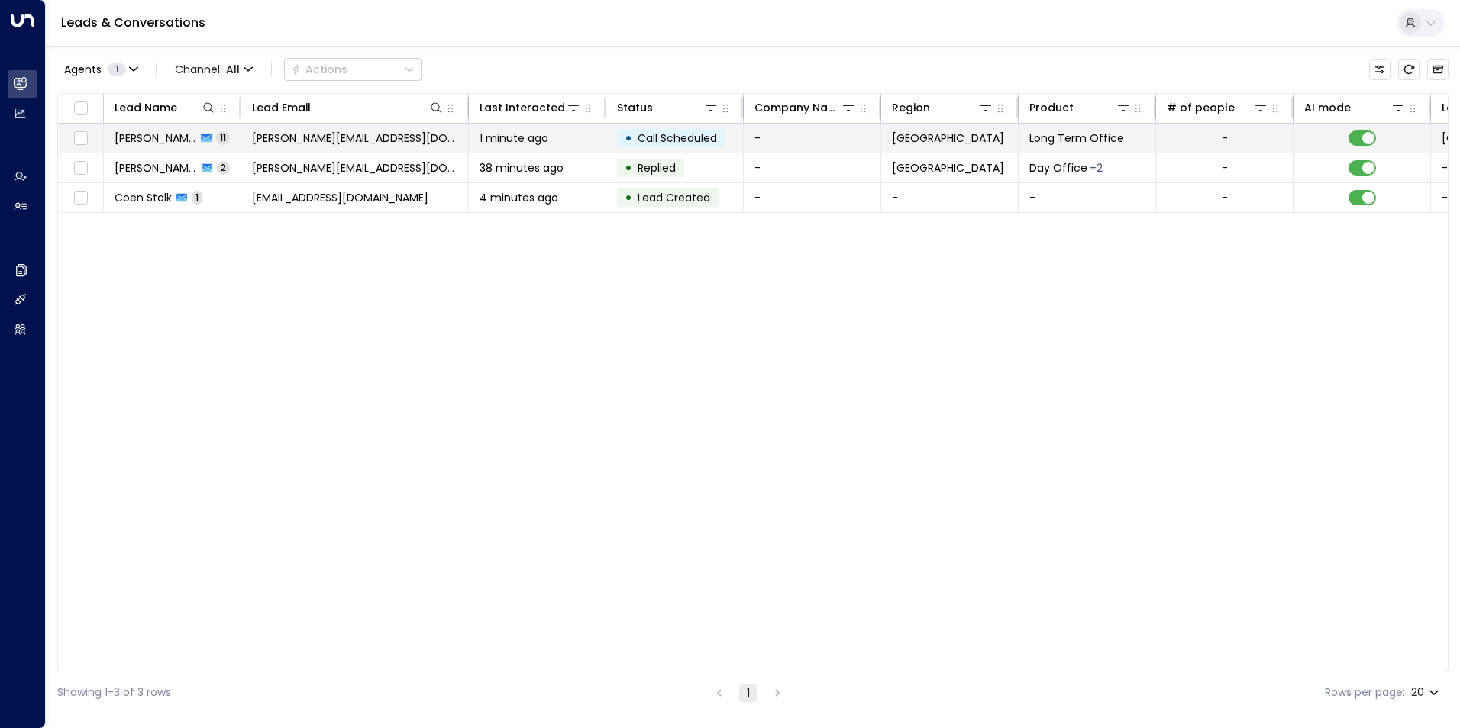
click at [573, 144] on div "1 minute ago" at bounding box center [536, 138] width 115 height 15
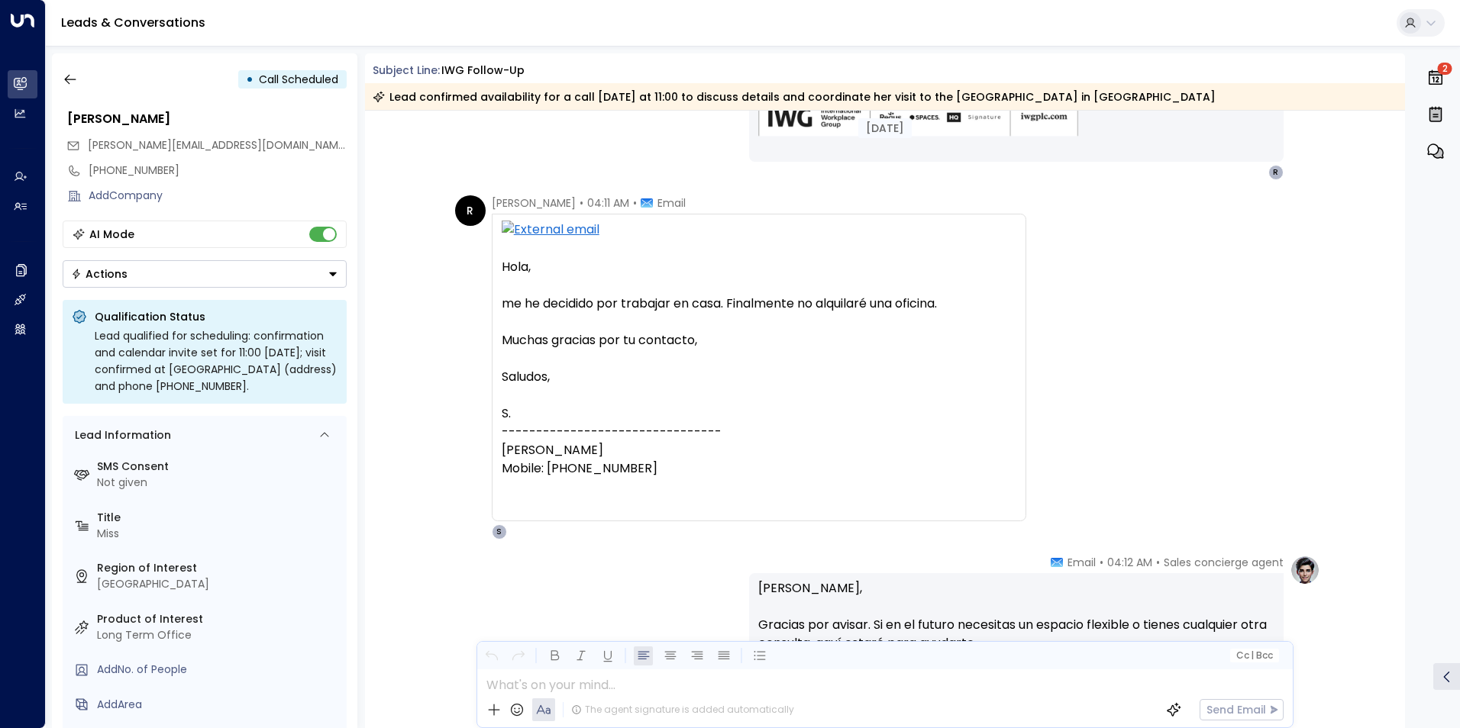
scroll to position [2122, 0]
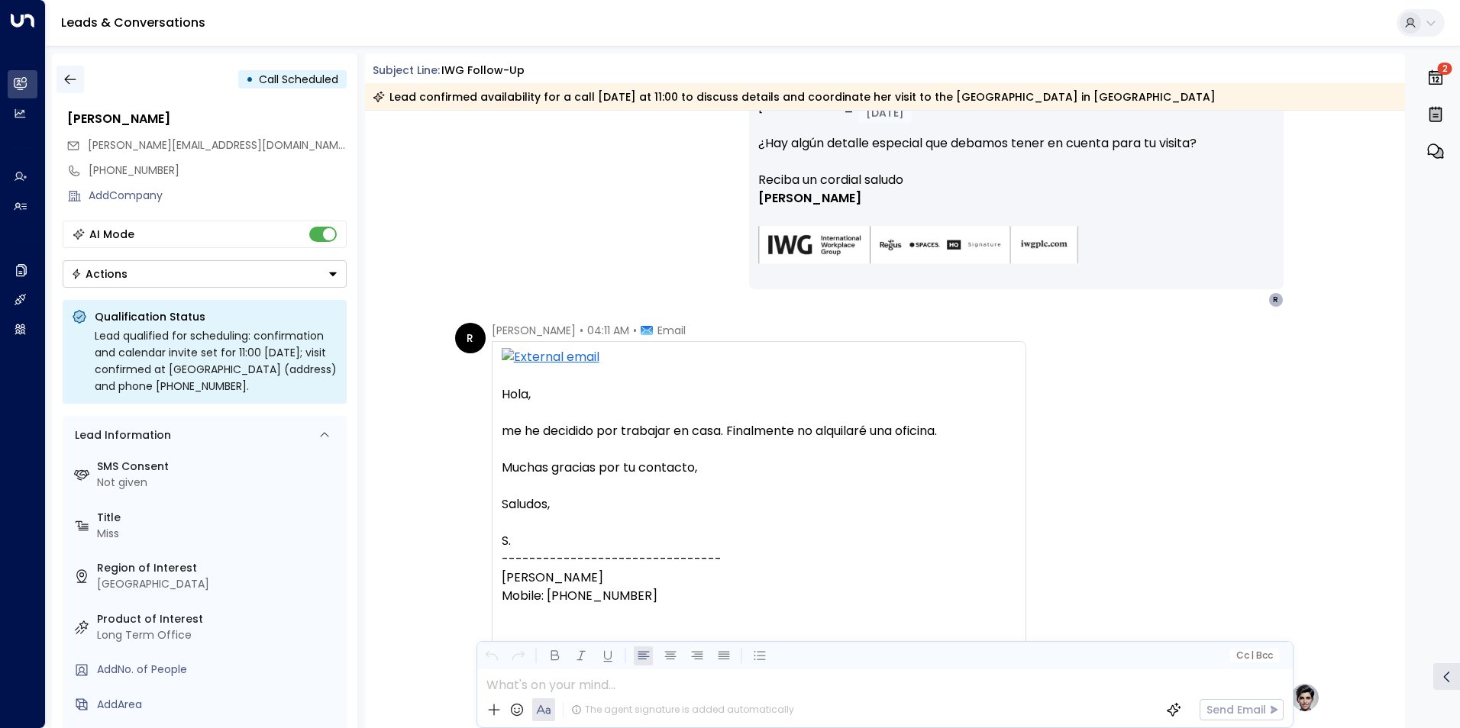
click at [73, 89] on button "button" at bounding box center [69, 79] width 27 height 27
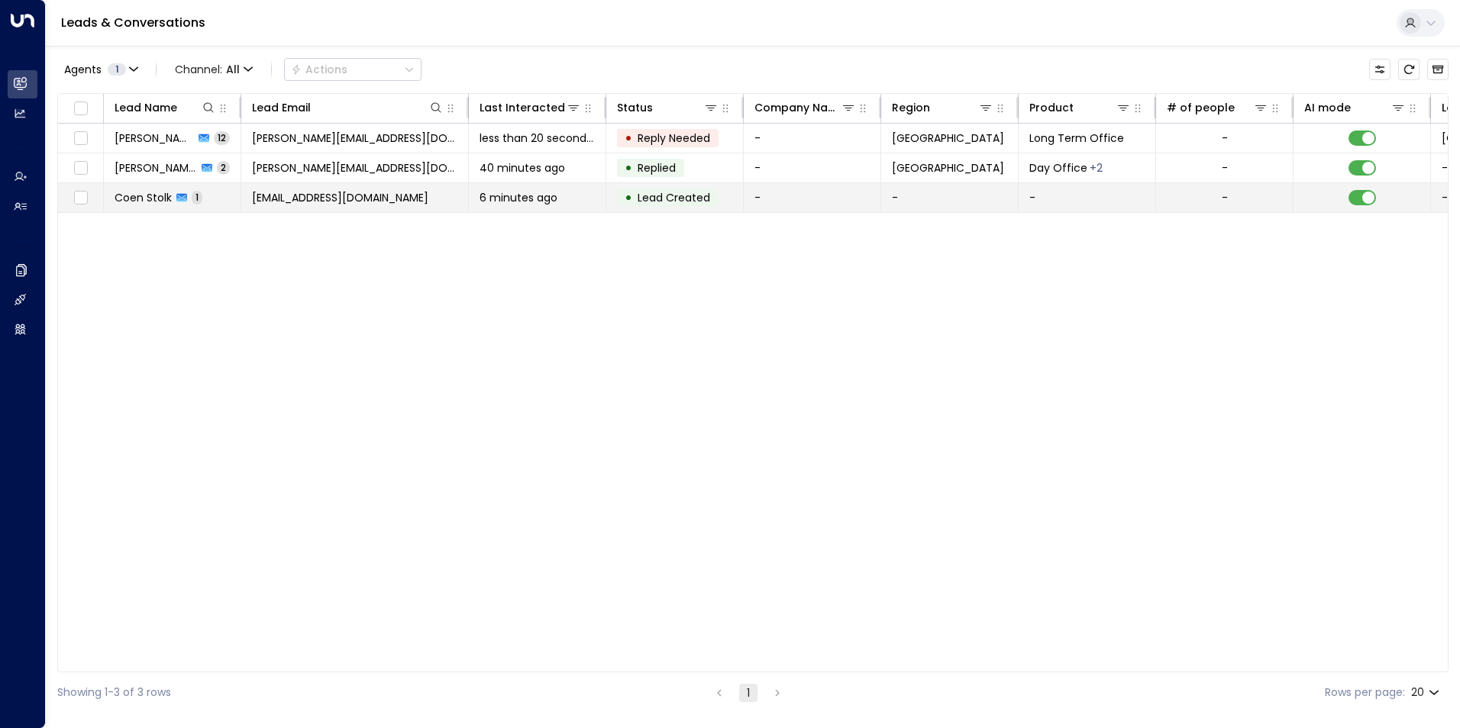
click at [137, 202] on span "Coen Stolk" at bounding box center [143, 197] width 57 height 15
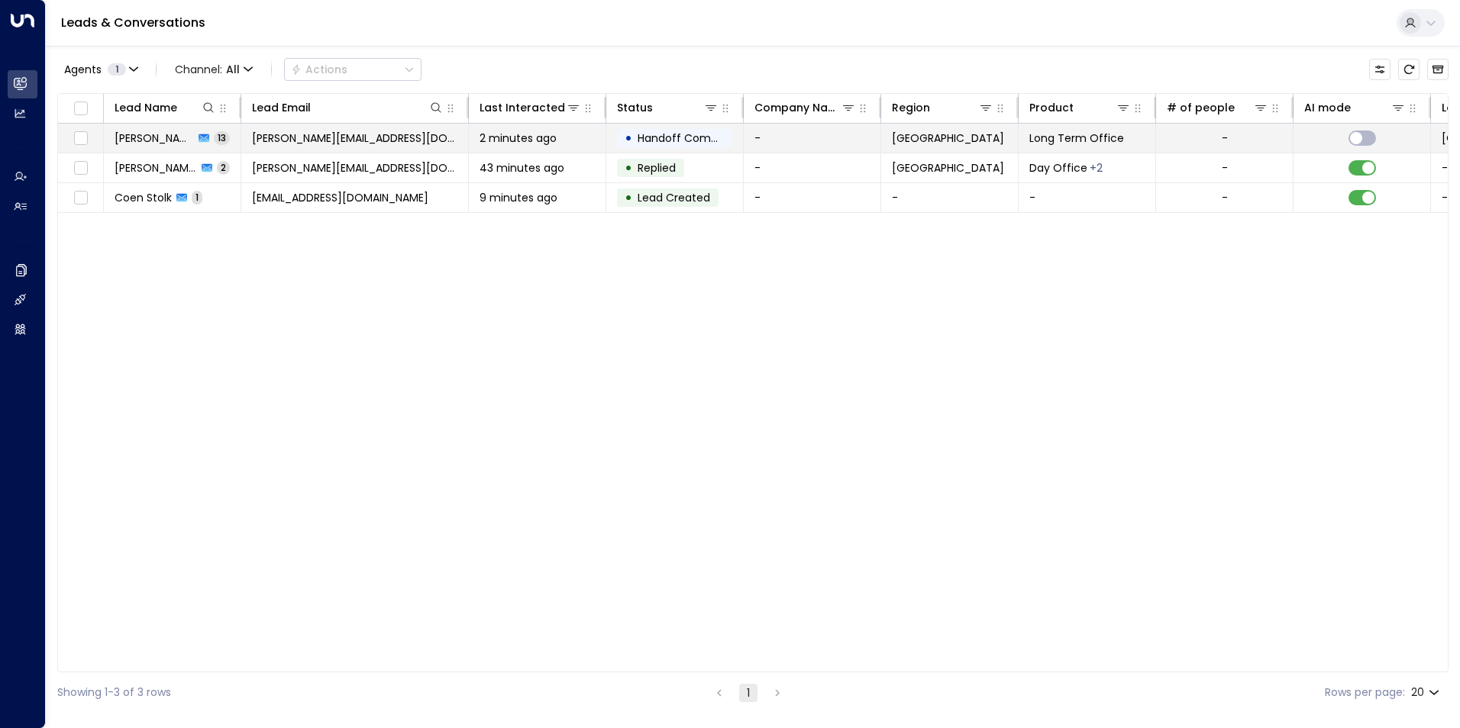
click at [318, 135] on span "[PERSON_NAME][EMAIL_ADDRESS][DOMAIN_NAME]" at bounding box center [354, 138] width 205 height 15
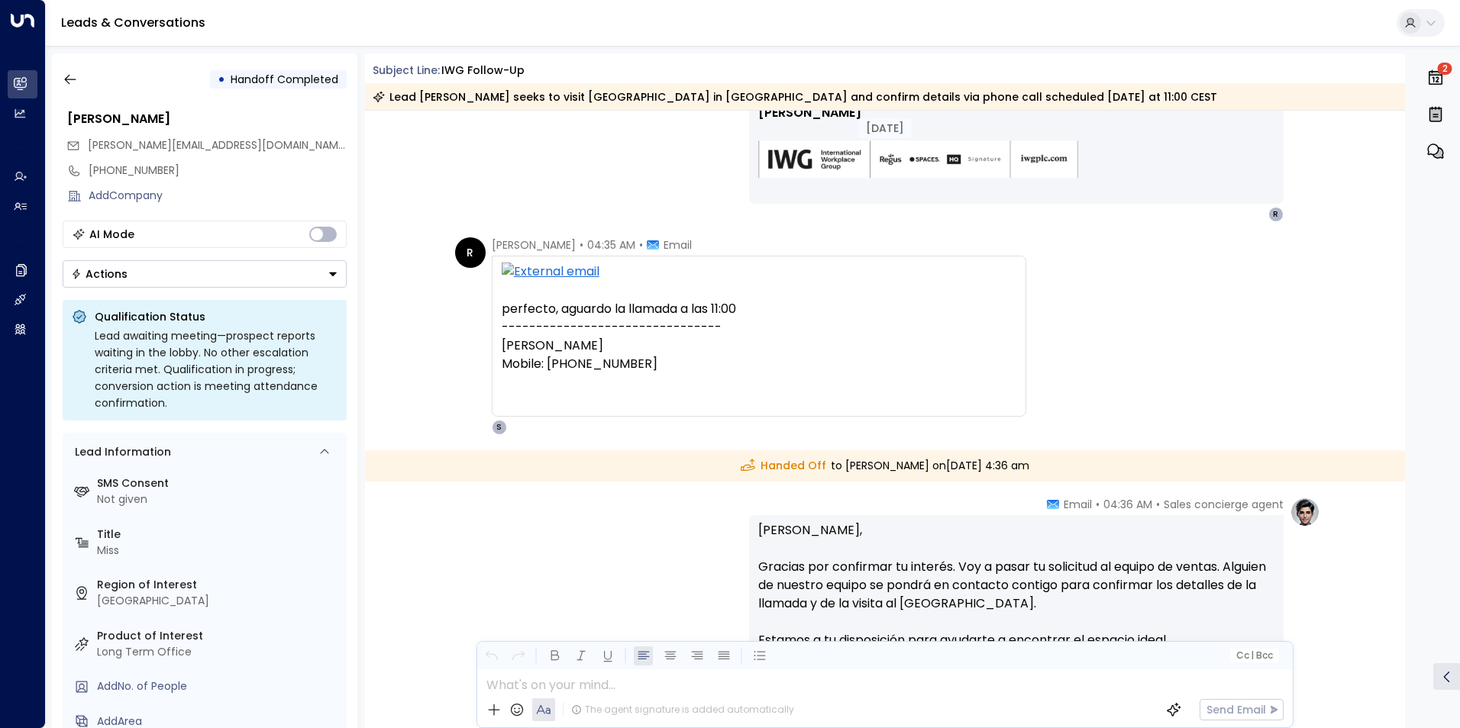
scroll to position [4706, 0]
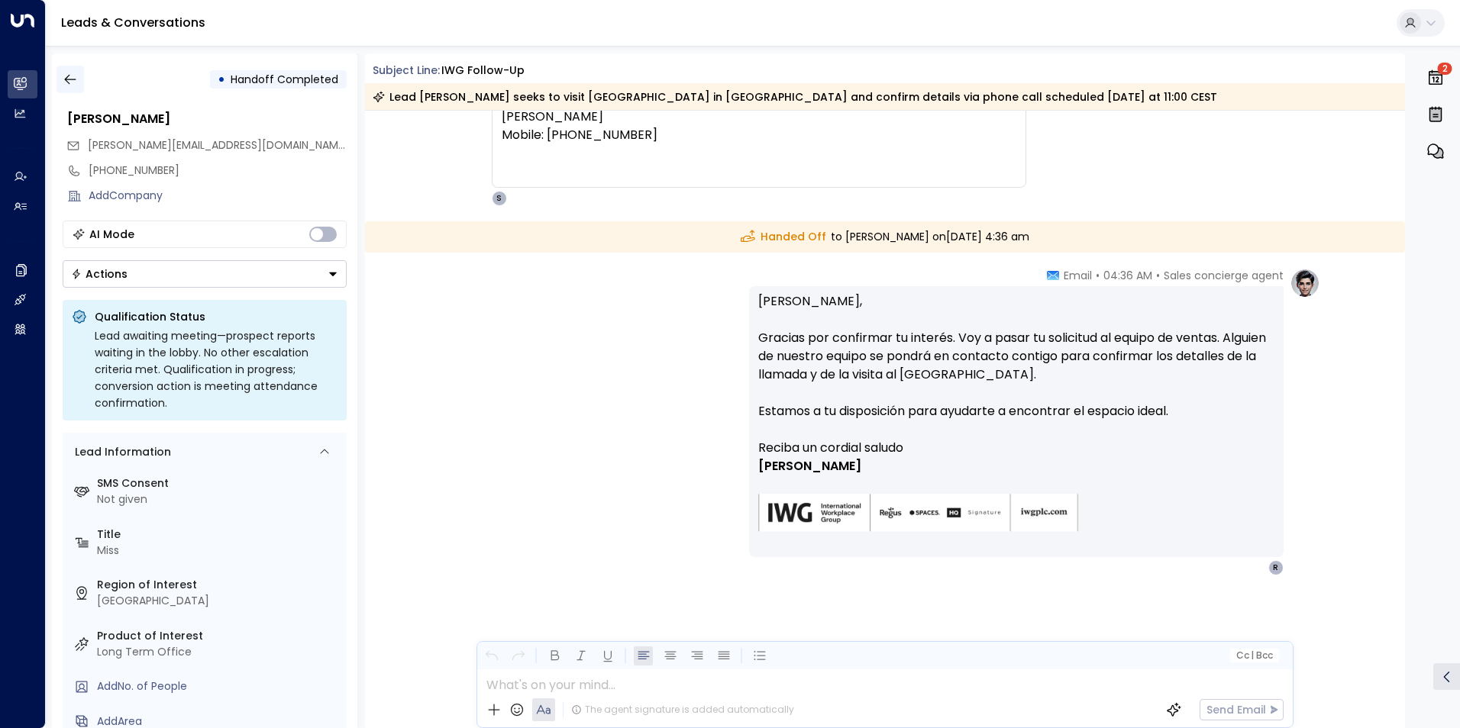
click at [63, 83] on icon "button" at bounding box center [70, 79] width 15 height 15
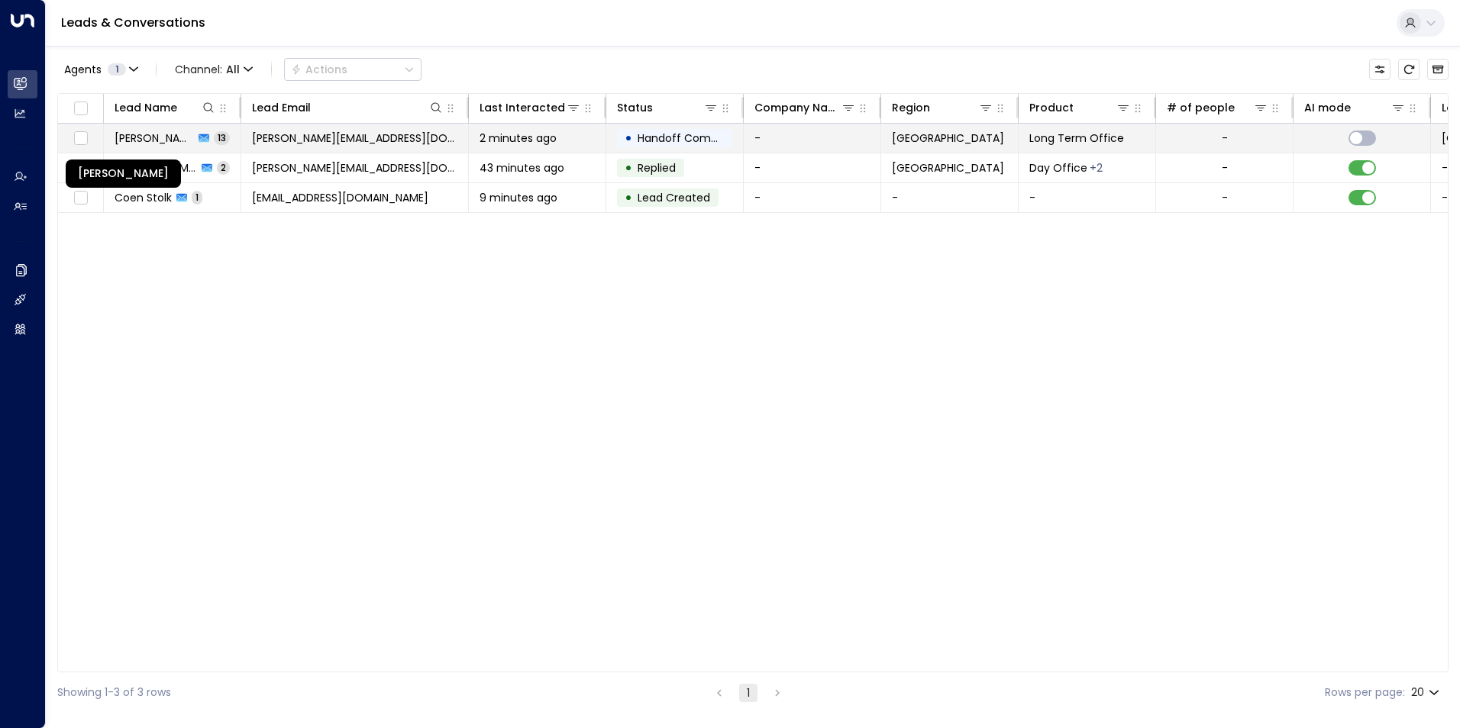
click at [159, 138] on span "[PERSON_NAME]" at bounding box center [154, 138] width 79 height 15
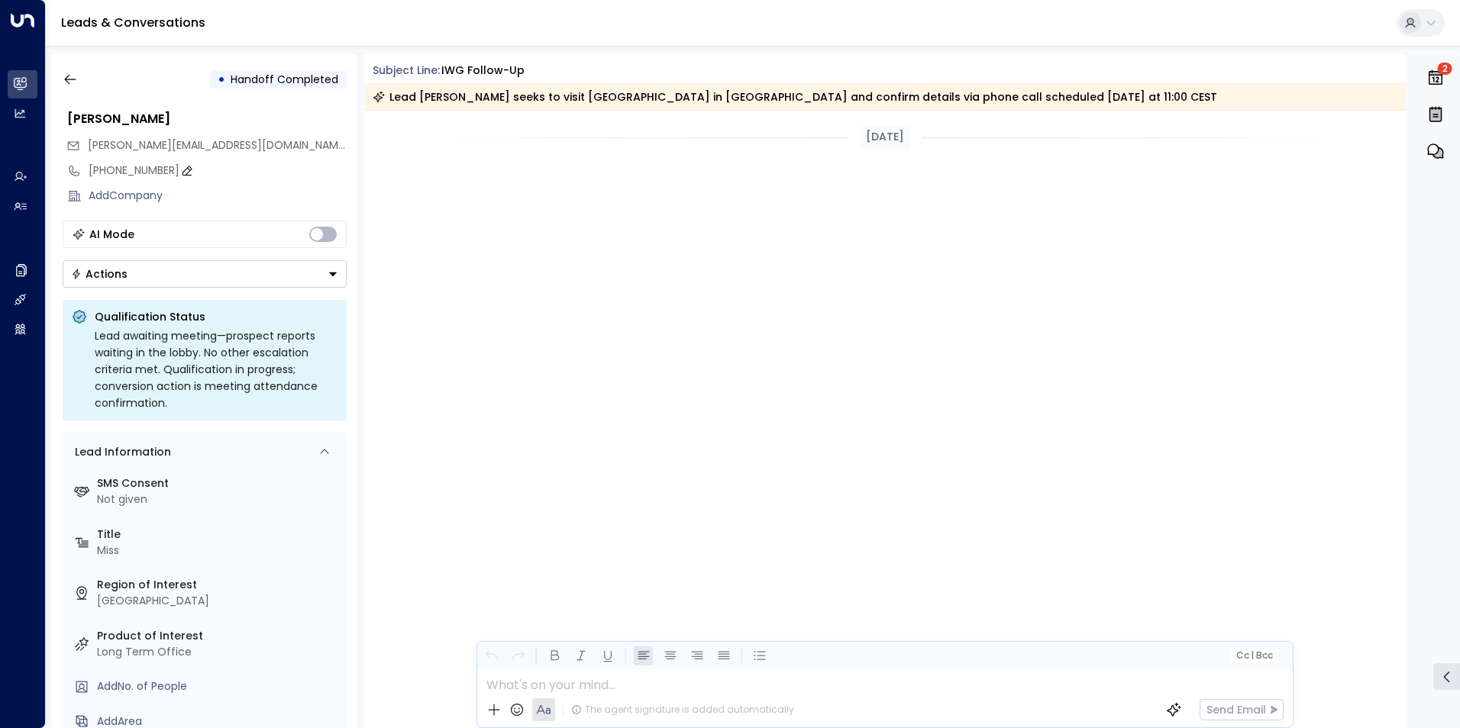
scroll to position [4849, 0]
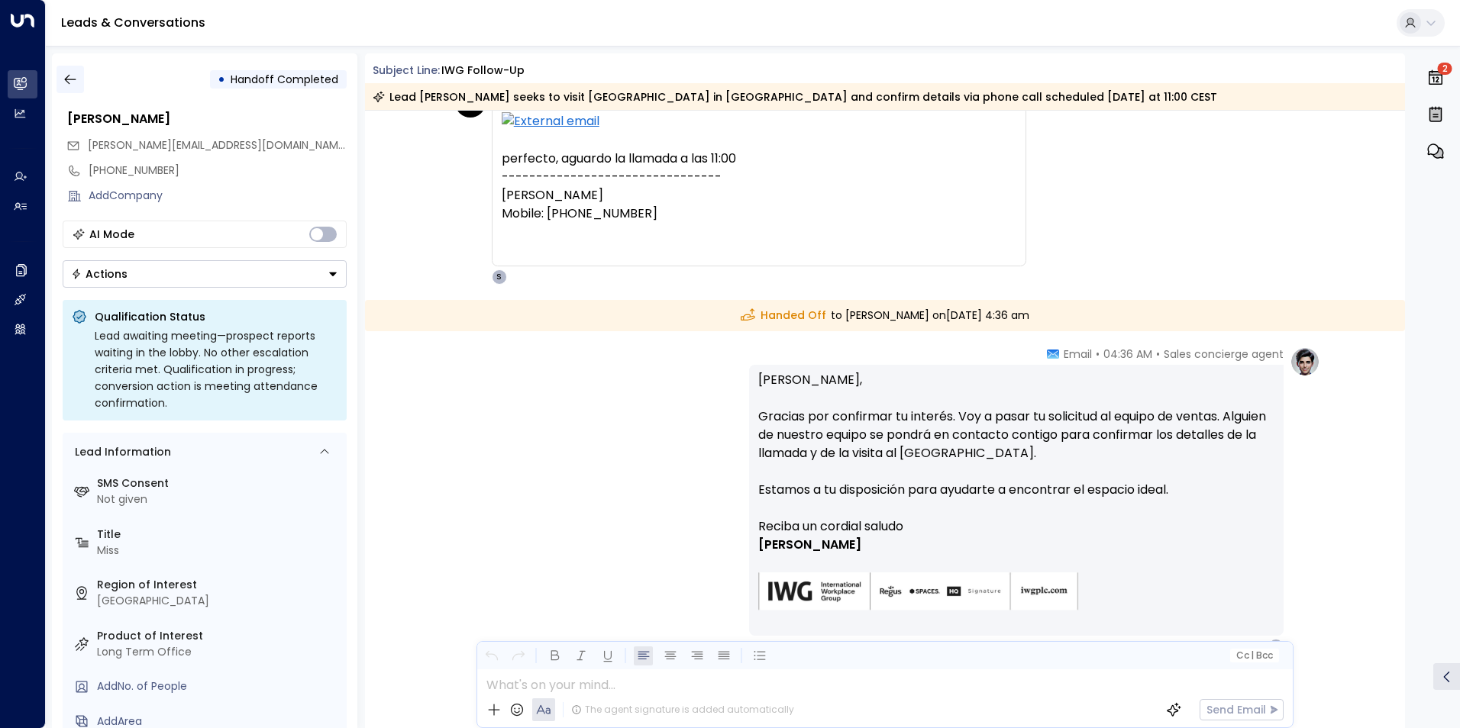
click at [77, 79] on icon "button" at bounding box center [70, 79] width 15 height 15
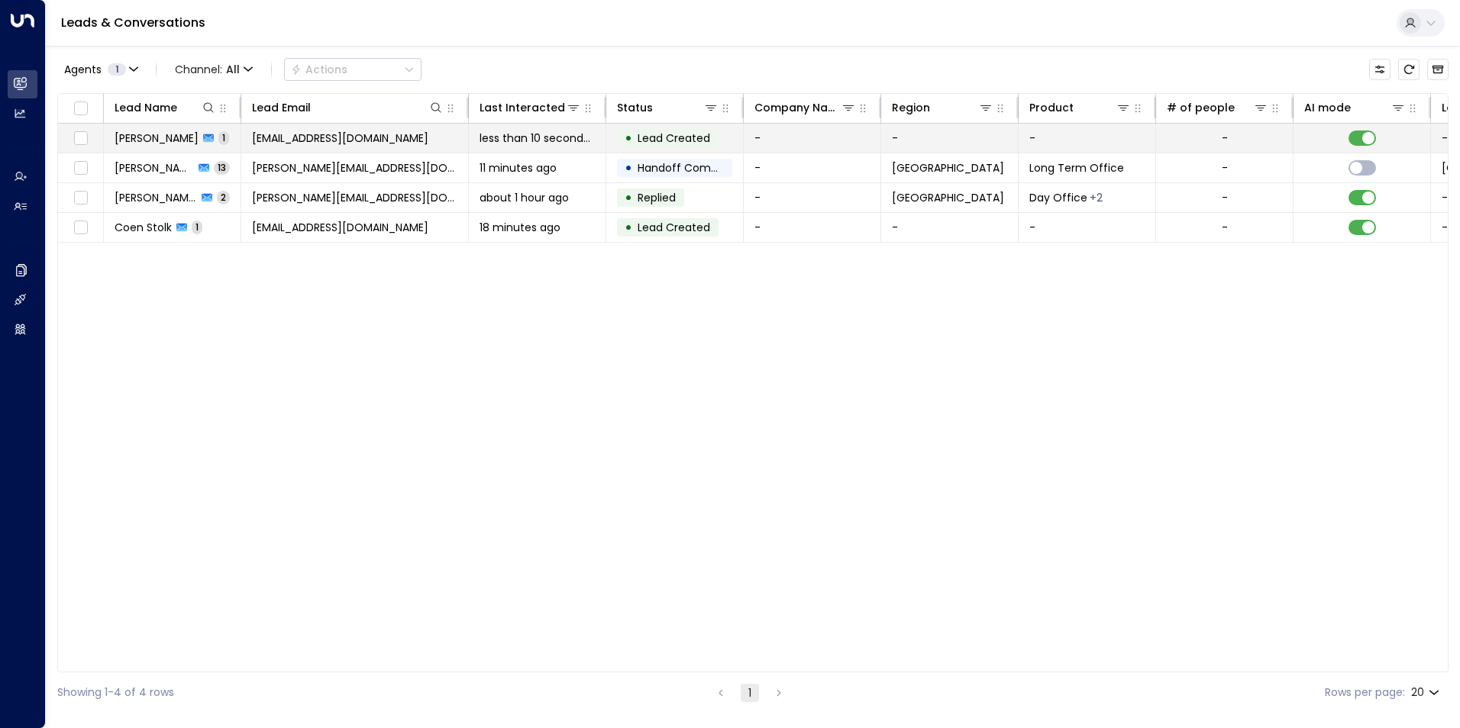
click at [153, 137] on span "[PERSON_NAME]" at bounding box center [157, 138] width 84 height 15
click at [464, 133] on td "[EMAIL_ADDRESS][DOMAIN_NAME]" at bounding box center [355, 138] width 228 height 29
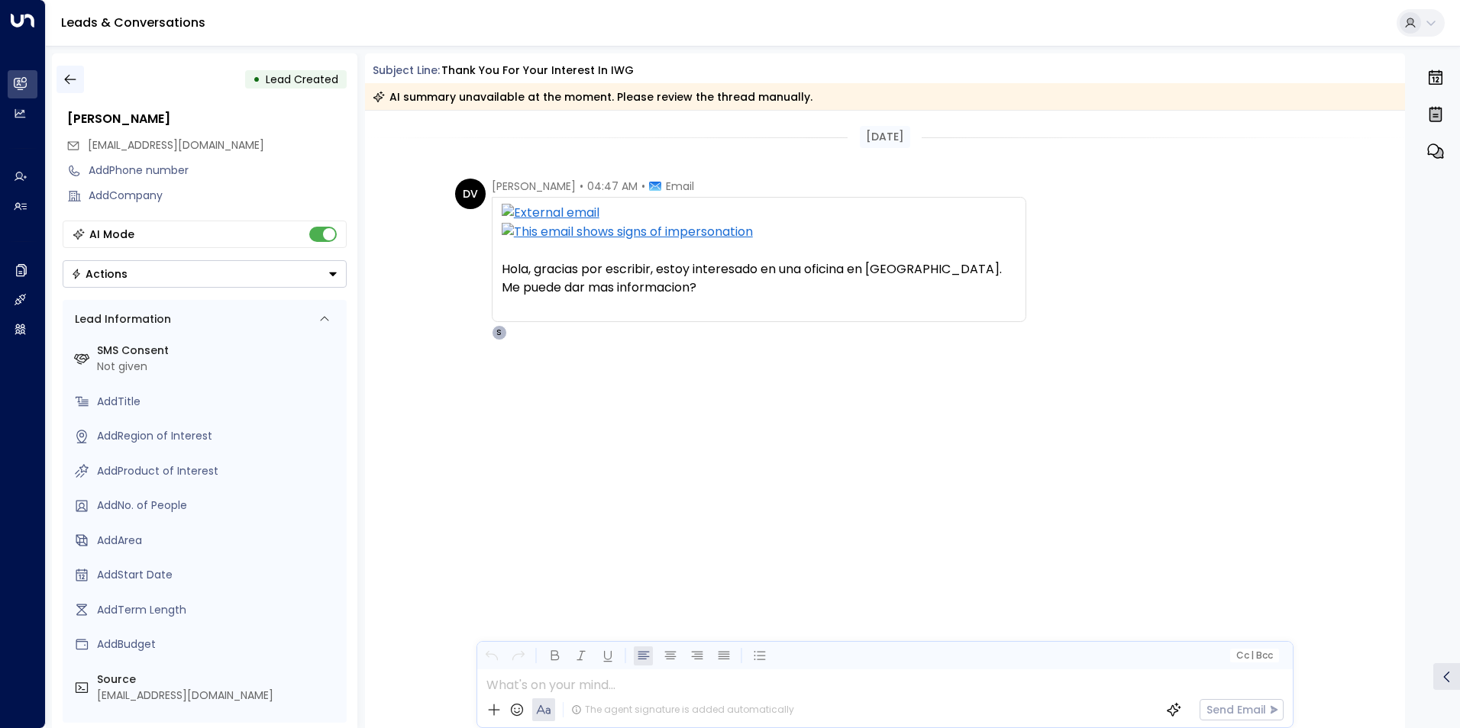
click at [72, 79] on icon "button" at bounding box center [69, 80] width 11 height 10
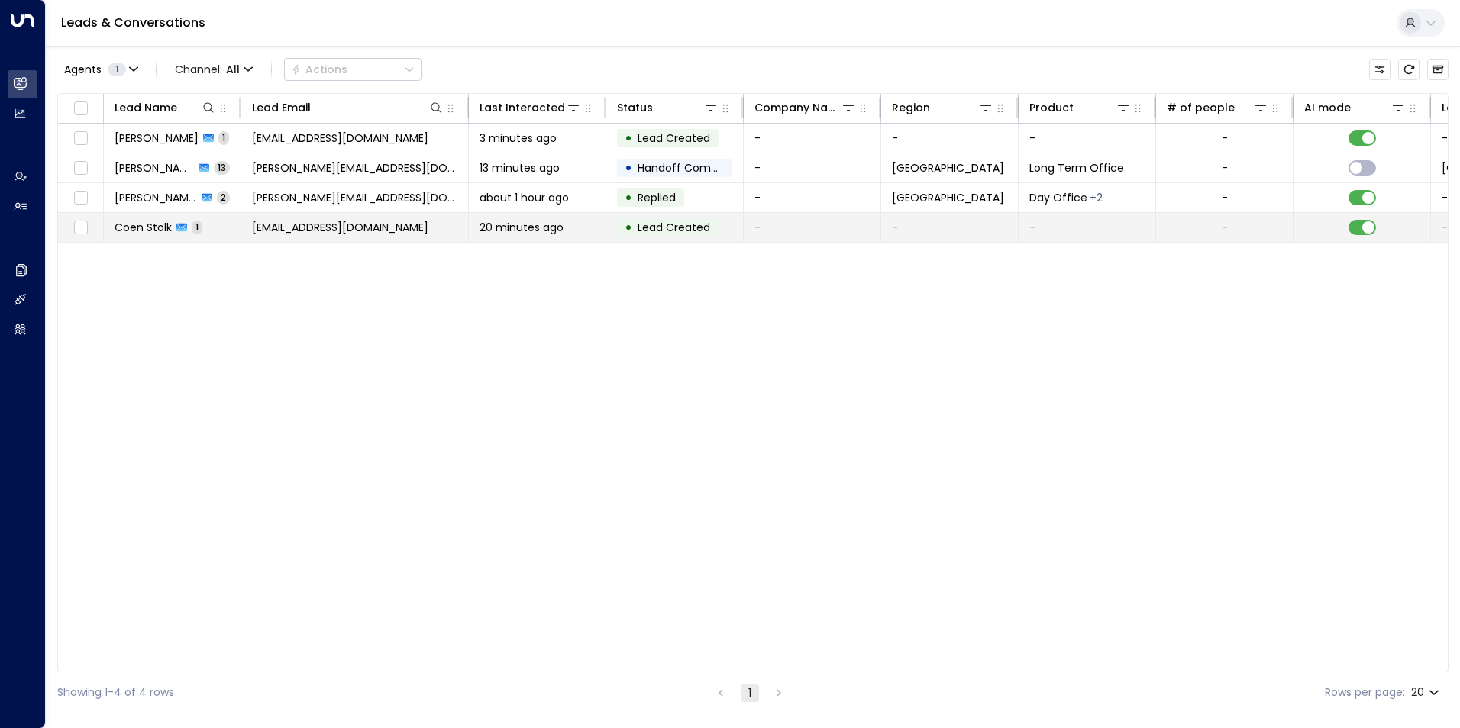
click at [596, 232] on td "20 minutes ago" at bounding box center [537, 227] width 137 height 29
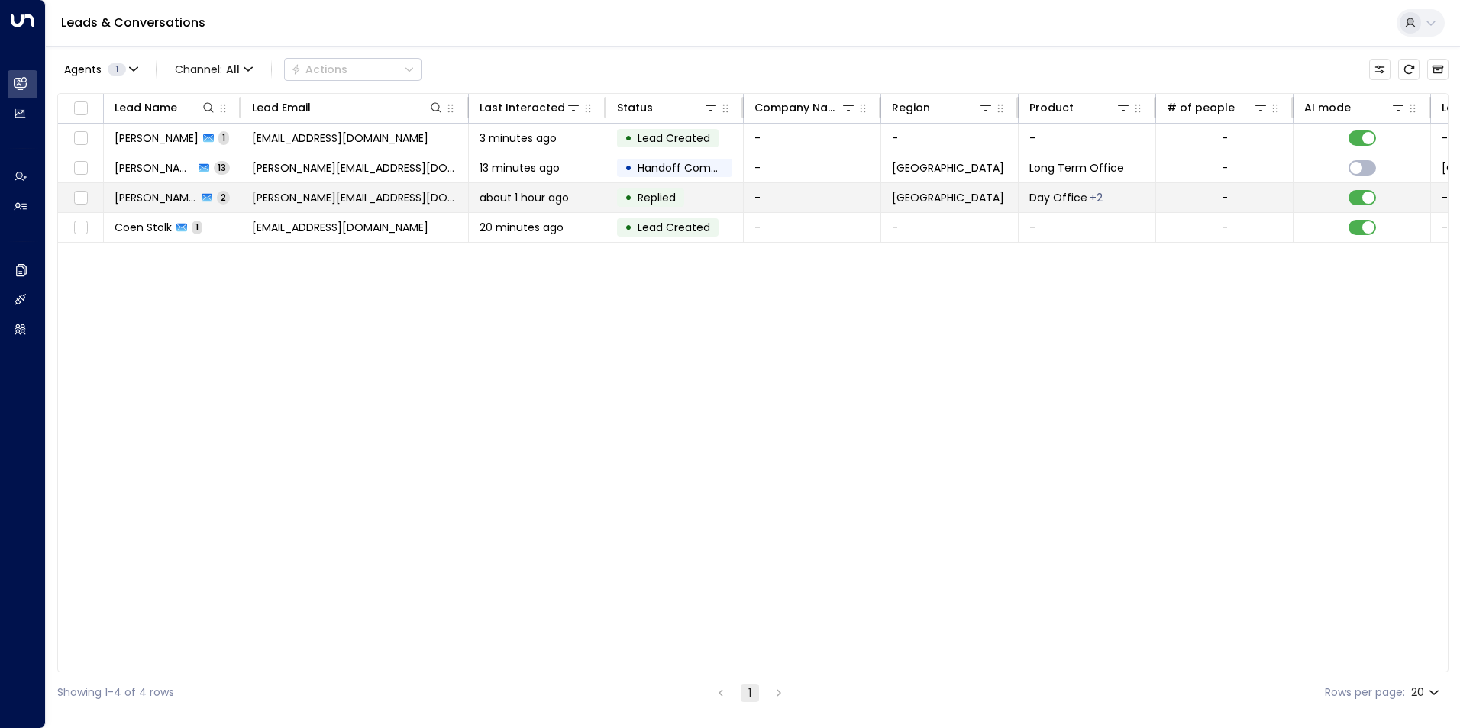
click at [595, 197] on td "about 1 hour ago" at bounding box center [537, 197] width 137 height 29
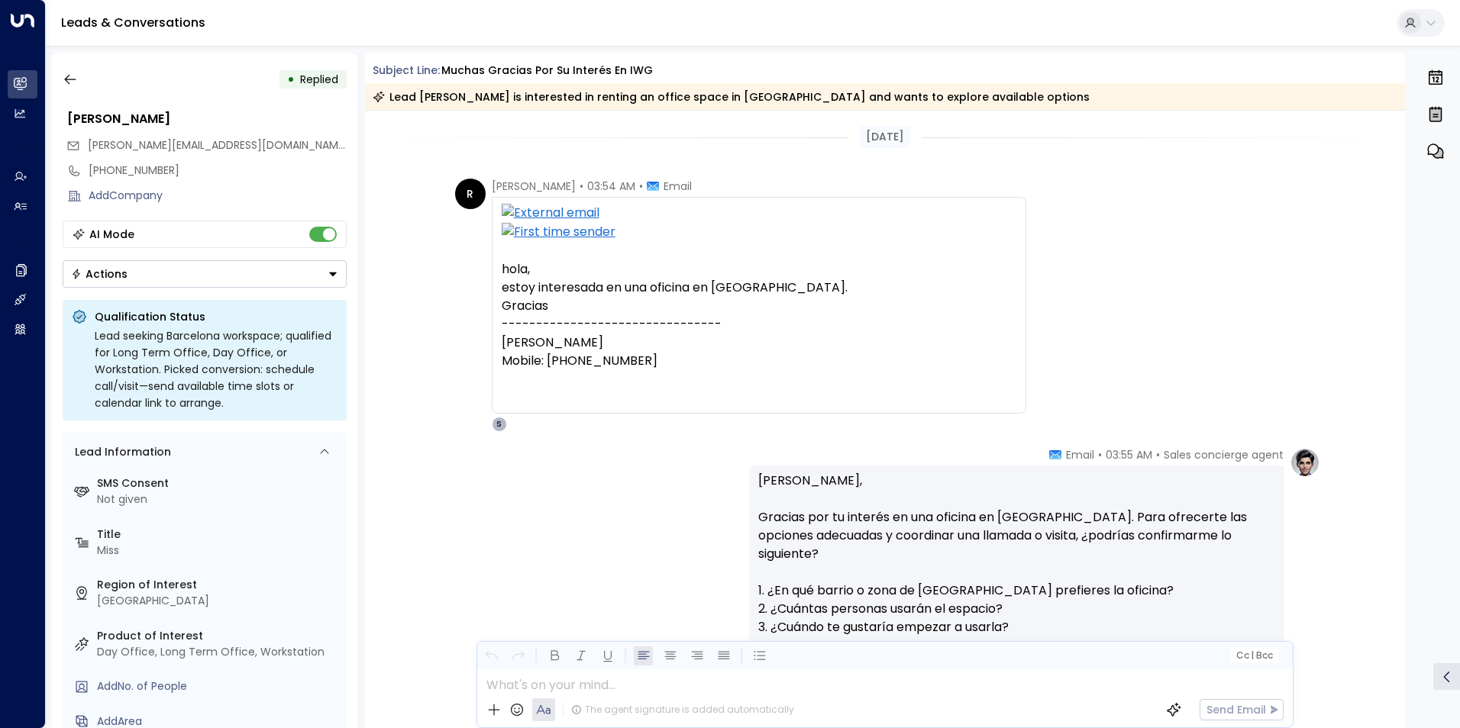
click at [873, 134] on div "[DATE]" at bounding box center [885, 137] width 50 height 22
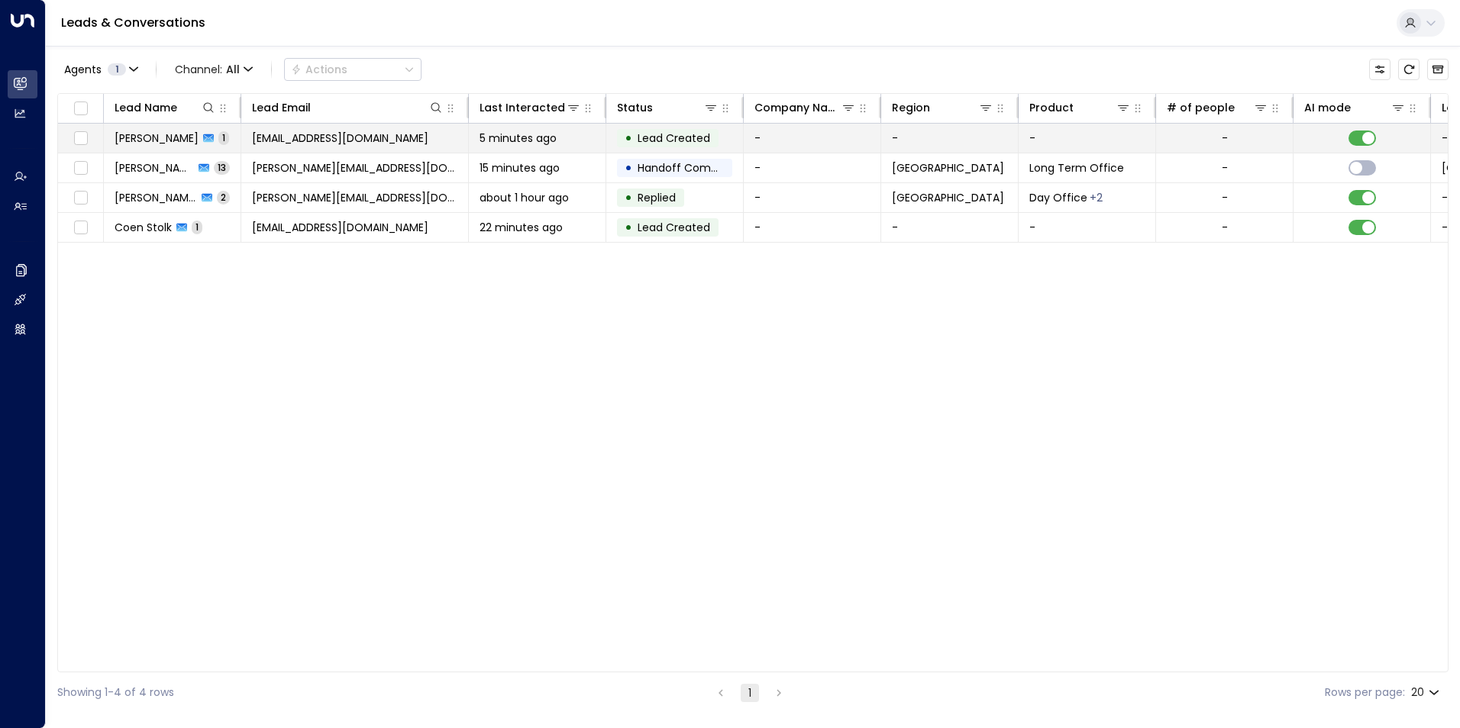
click at [379, 133] on td "[EMAIL_ADDRESS][DOMAIN_NAME]" at bounding box center [355, 138] width 228 height 29
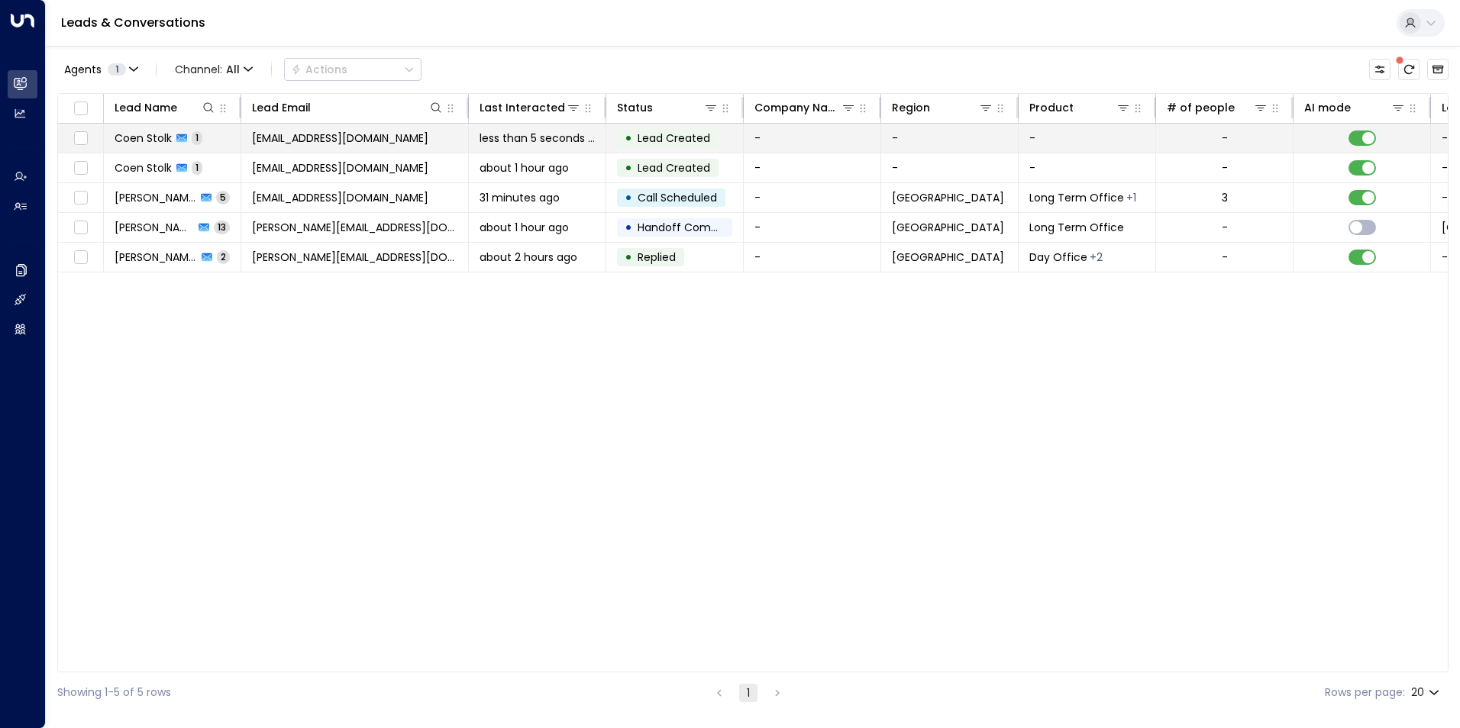
click at [346, 137] on span "[EMAIL_ADDRESS][DOMAIN_NAME]" at bounding box center [340, 138] width 176 height 15
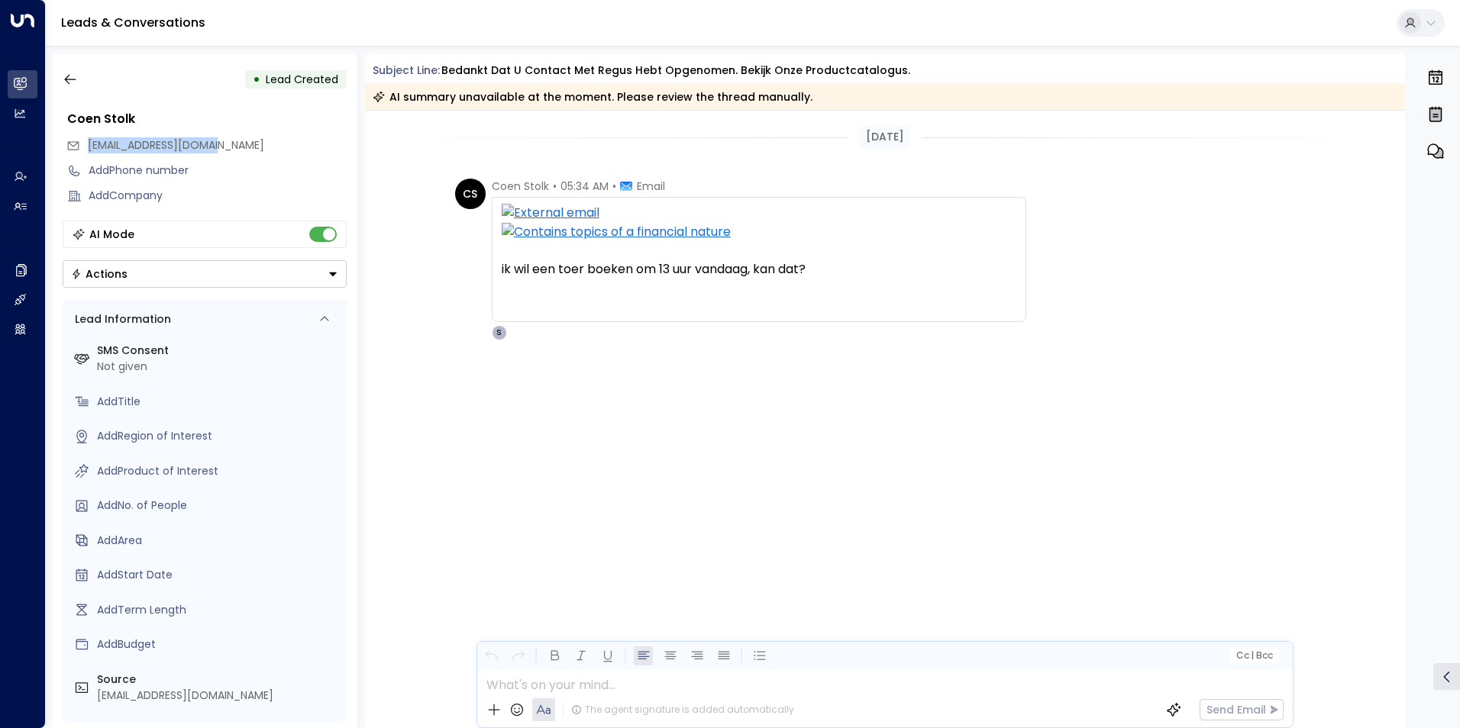
drag, startPoint x: 227, startPoint y: 144, endPoint x: 88, endPoint y: 146, distance: 139.0
click at [88, 146] on div "[EMAIL_ADDRESS][DOMAIN_NAME]" at bounding box center [206, 145] width 280 height 25
copy span "[EMAIL_ADDRESS][DOMAIN_NAME]"
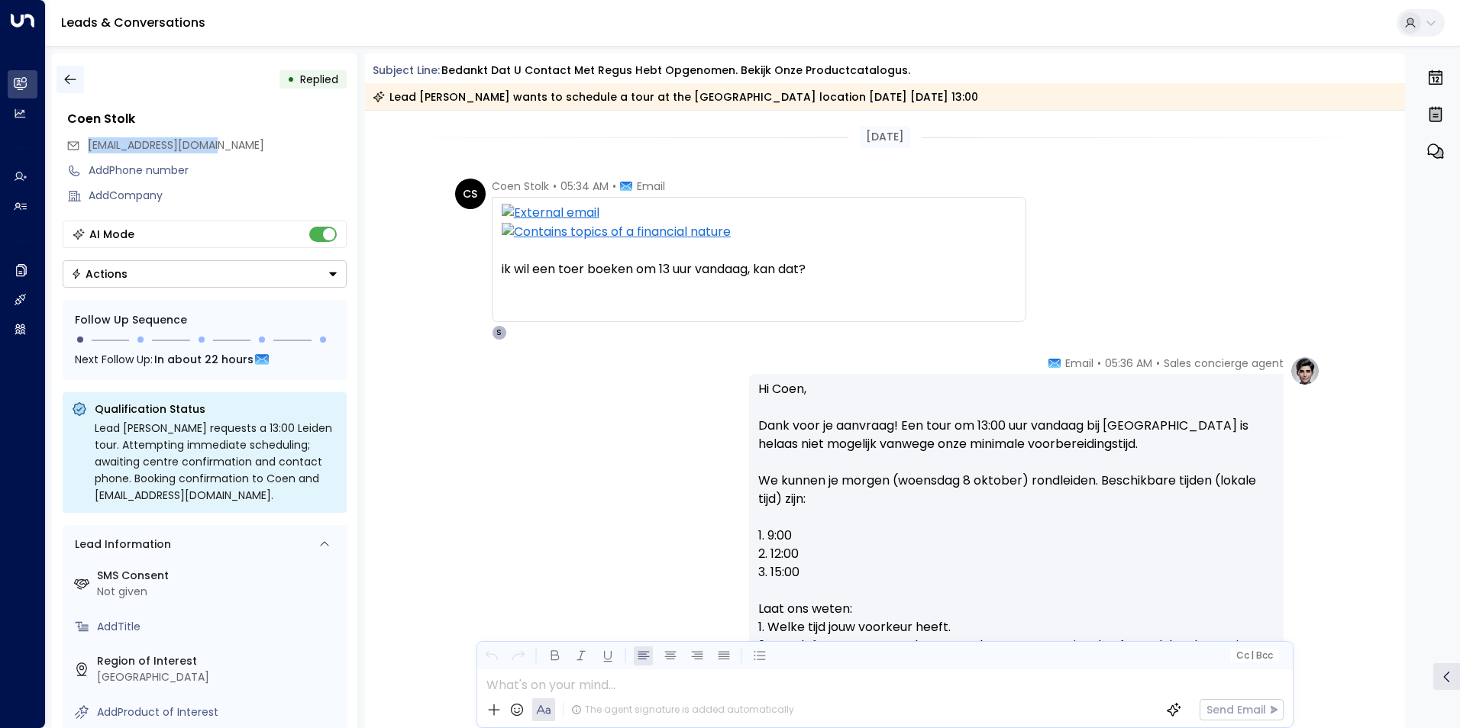
click at [72, 76] on icon "button" at bounding box center [70, 79] width 15 height 15
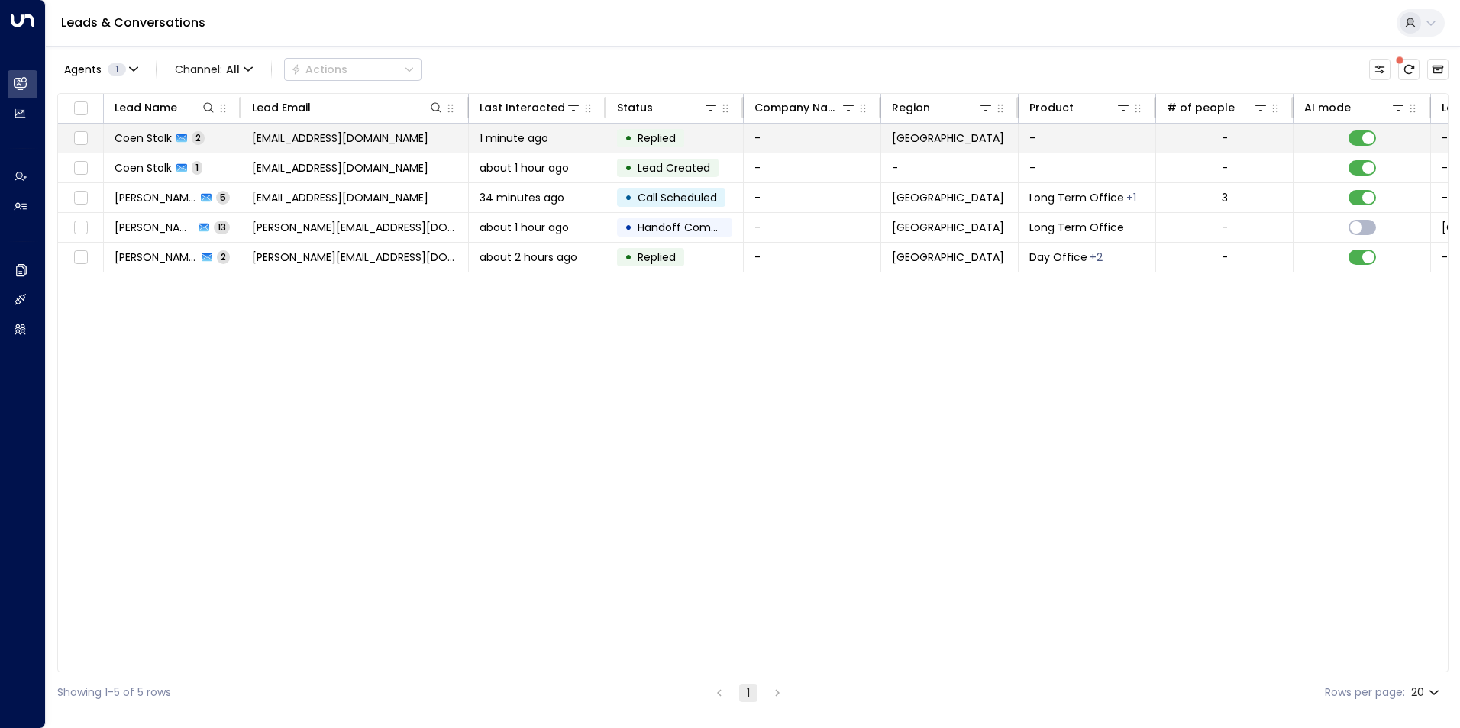
click at [424, 142] on td "[EMAIL_ADDRESS][DOMAIN_NAME]" at bounding box center [355, 138] width 228 height 29
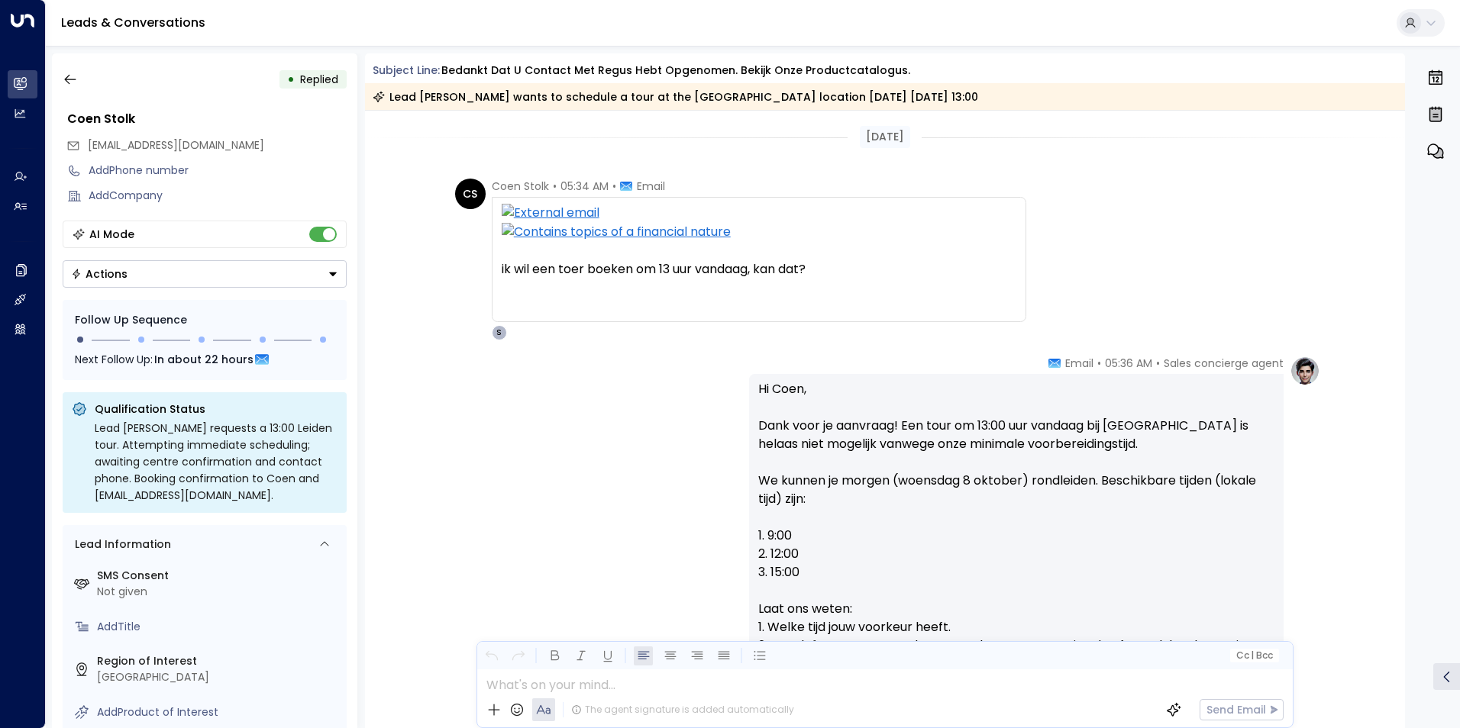
click at [626, 233] on img at bounding box center [759, 232] width 515 height 19
